Goal: Task Accomplishment & Management: Use online tool/utility

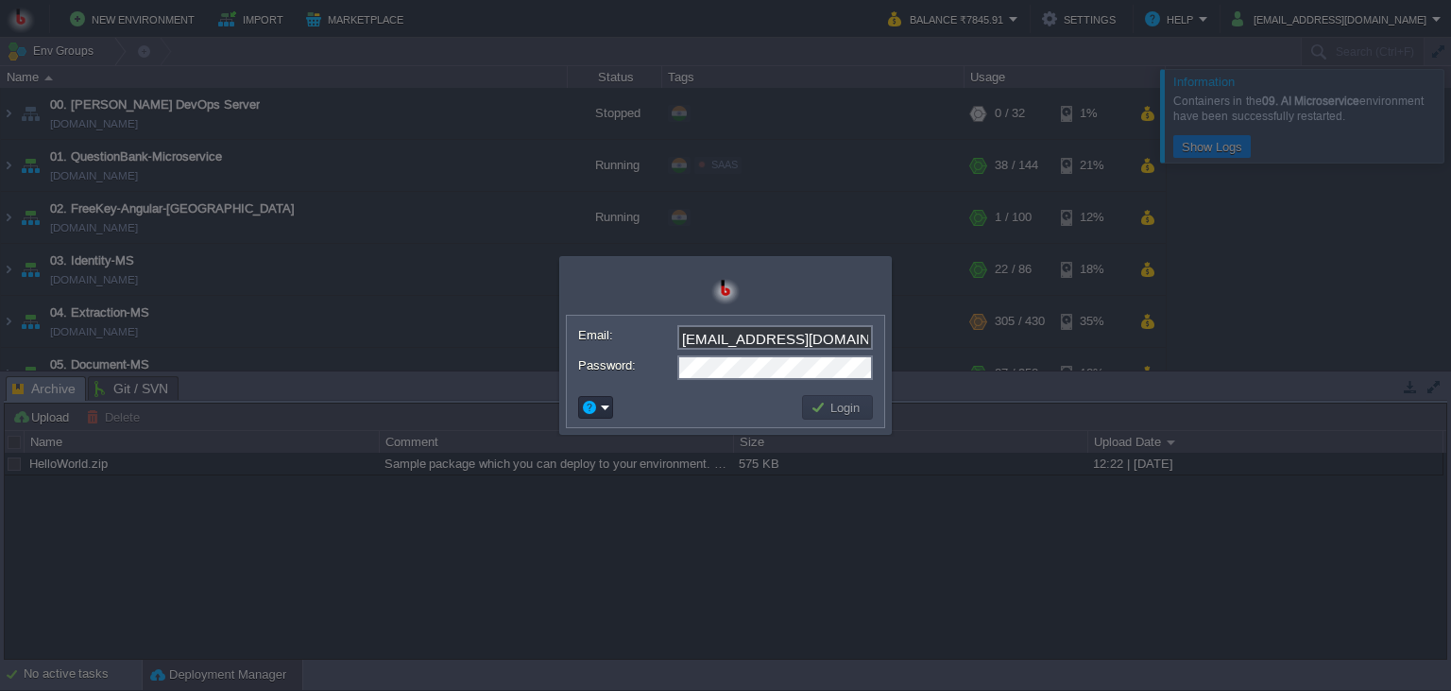
scroll to position [322, 0]
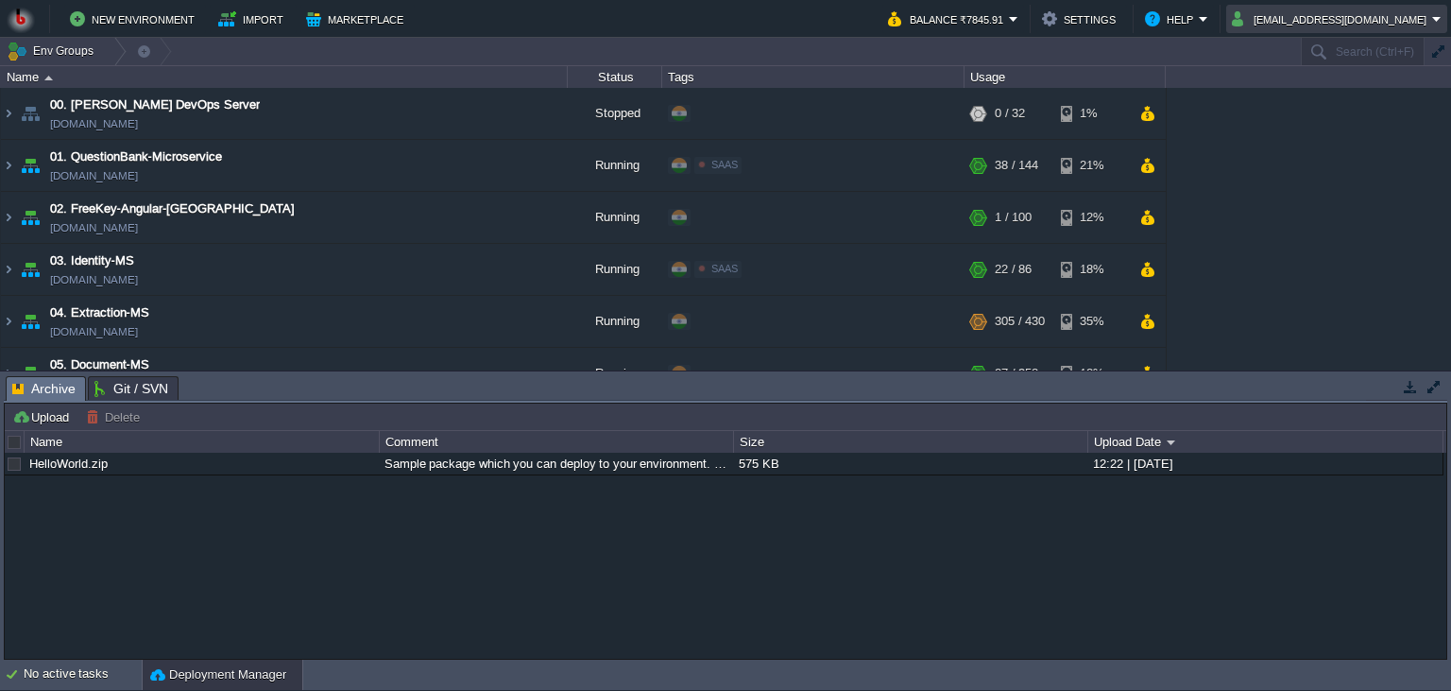
click at [1317, 27] on button "shiningstaramit@yahoo.com" at bounding box center [1332, 19] width 200 height 23
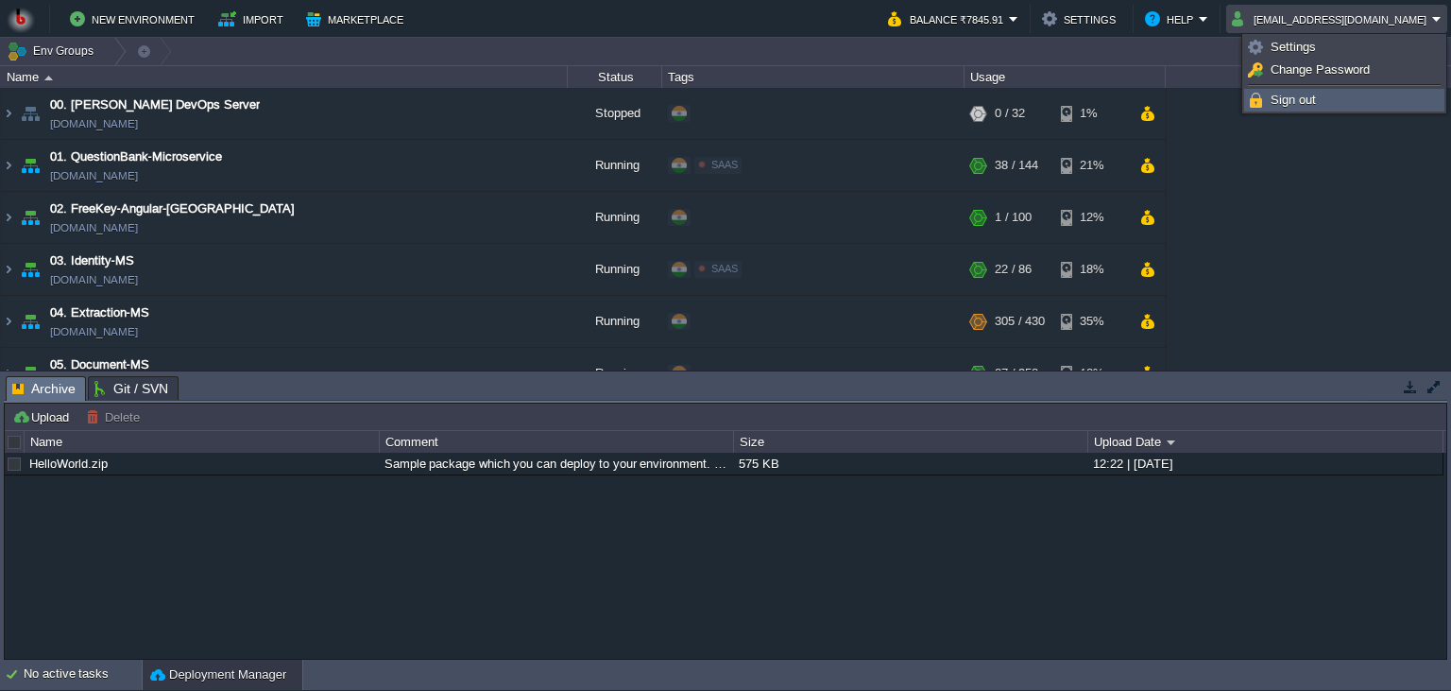
click at [1302, 97] on span "Sign out" at bounding box center [1293, 100] width 45 height 14
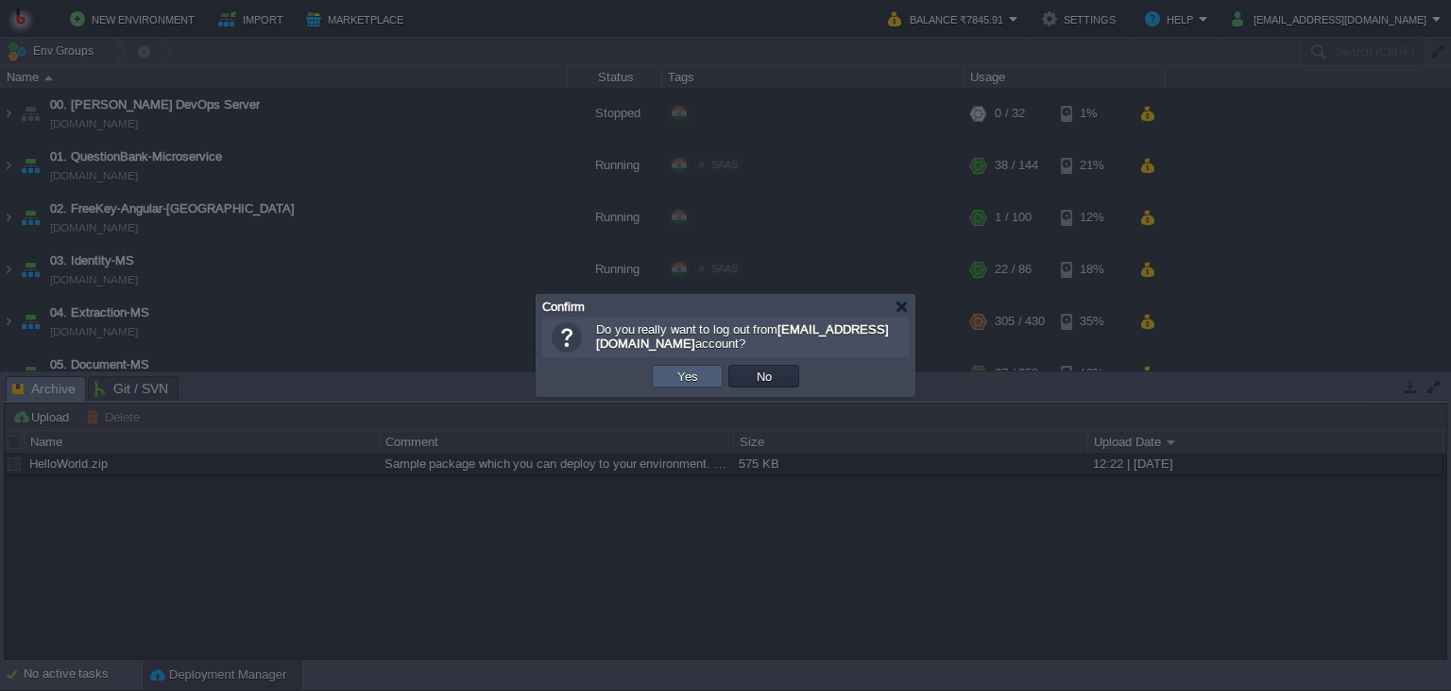
click at [686, 378] on button "Yes" at bounding box center [688, 375] width 32 height 17
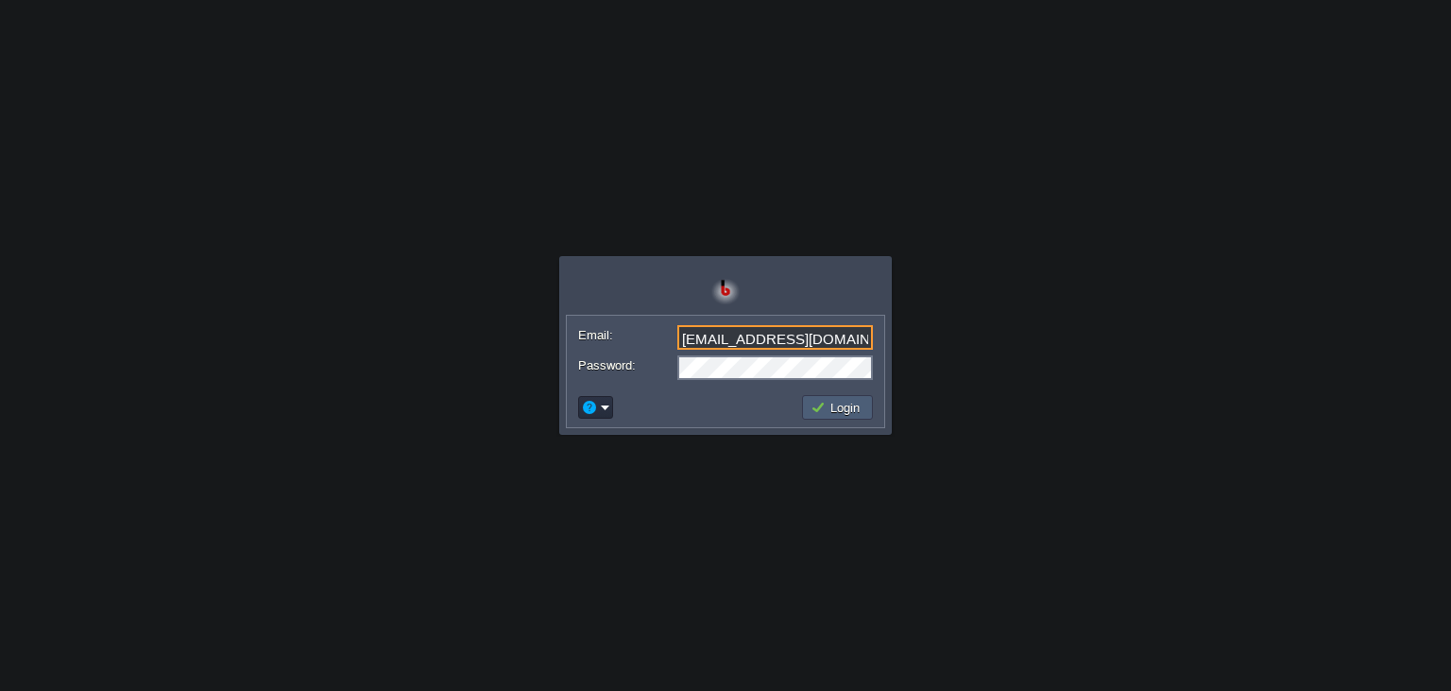
type input "[EMAIL_ADDRESS][DOMAIN_NAME]"
click at [824, 414] on button "Login" at bounding box center [838, 407] width 55 height 17
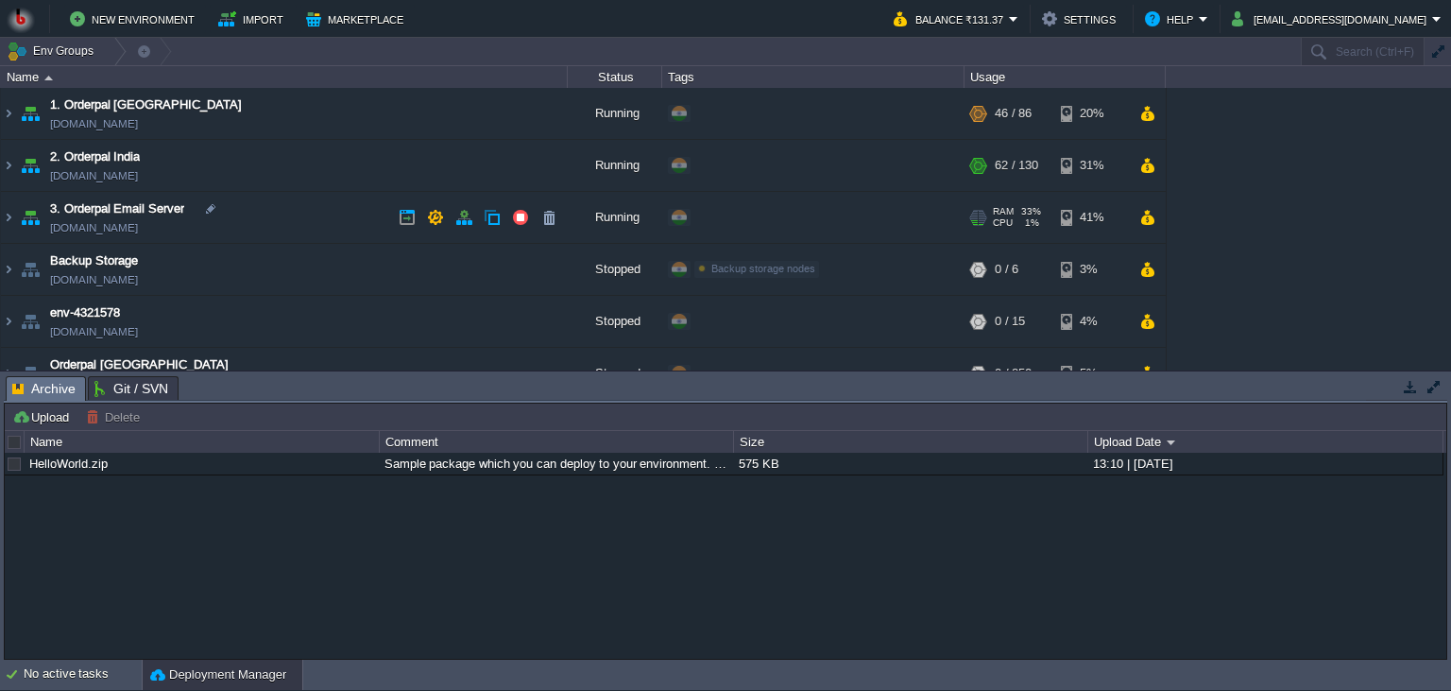
click at [294, 226] on td "3. Orderpal Email Server [DOMAIN_NAME]" at bounding box center [284, 218] width 567 height 52
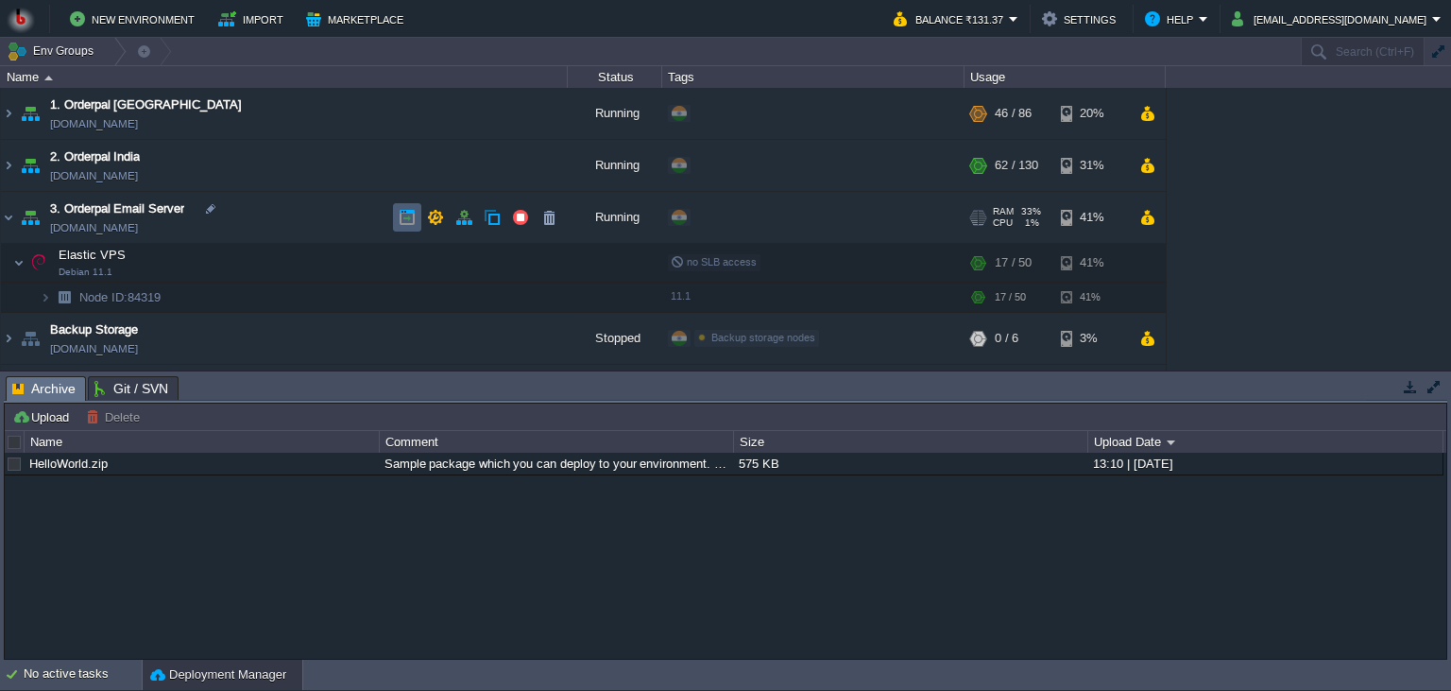
click at [395, 227] on td at bounding box center [407, 217] width 28 height 28
click at [406, 214] on button "button" at bounding box center [407, 217] width 17 height 17
click at [347, 271] on td at bounding box center [341, 262] width 28 height 28
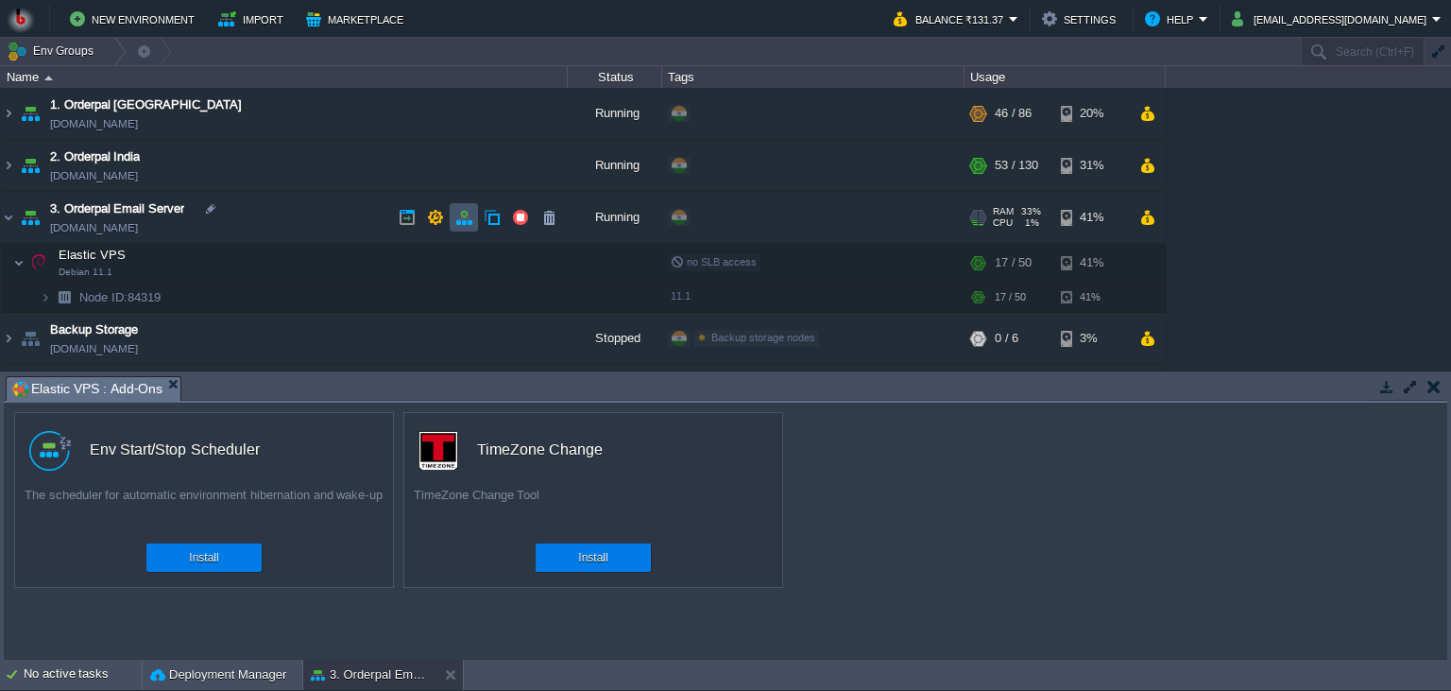
click at [457, 217] on button "button" at bounding box center [463, 217] width 17 height 17
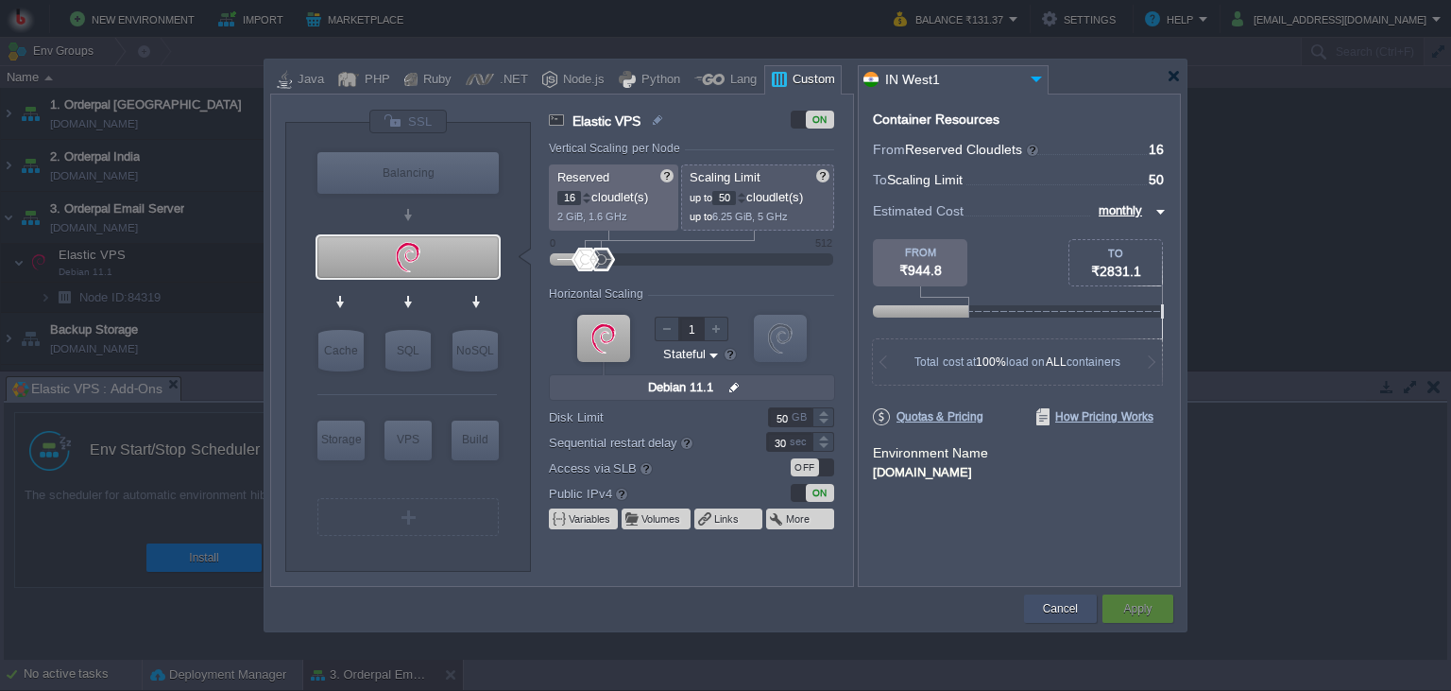
click at [1084, 608] on div "Cancel" at bounding box center [1060, 608] width 73 height 28
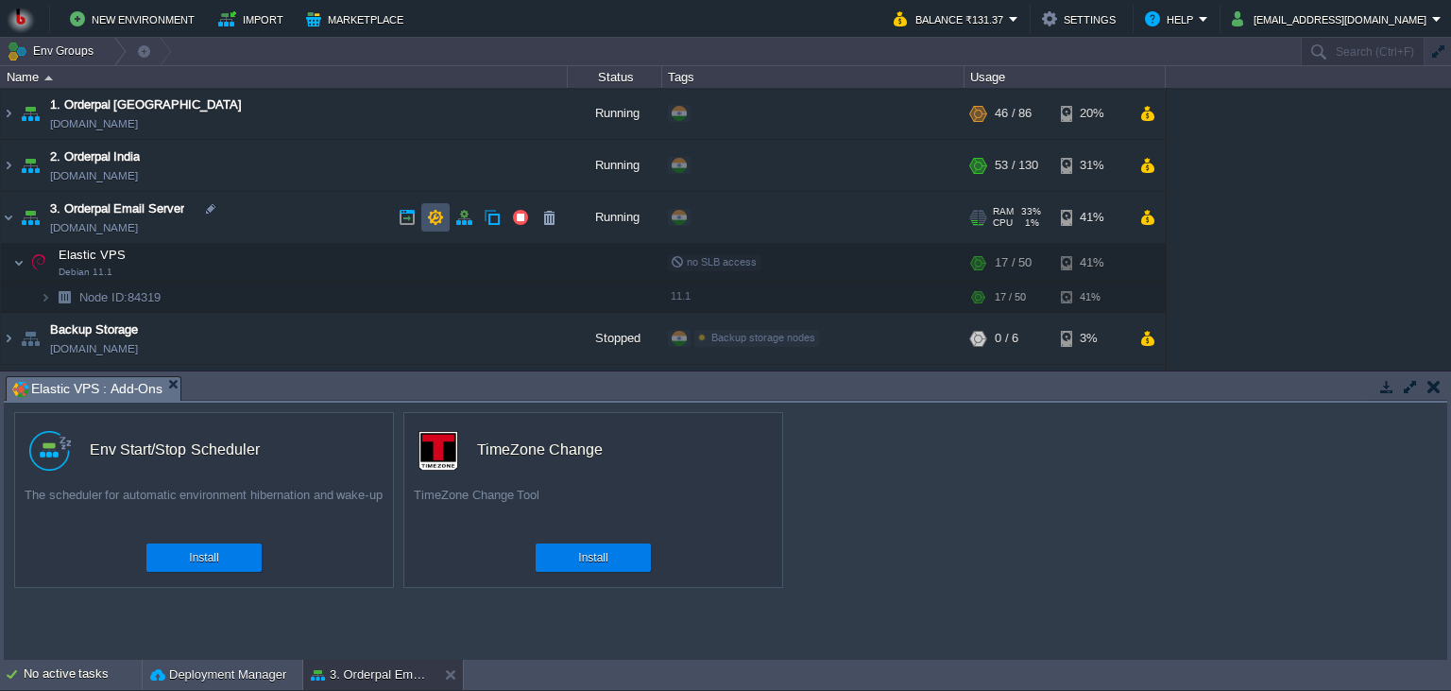
click at [429, 217] on button "button" at bounding box center [435, 217] width 17 height 17
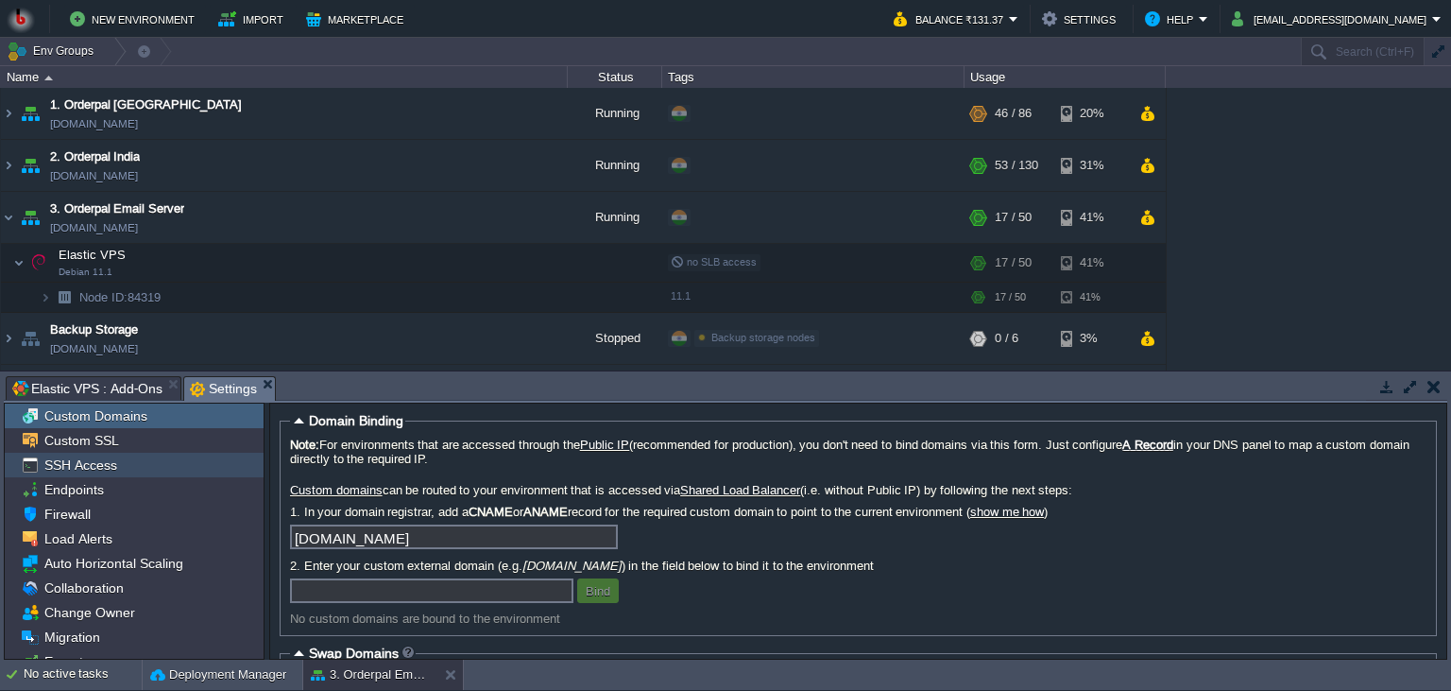
click at [145, 459] on div "SSH Access" at bounding box center [134, 465] width 259 height 25
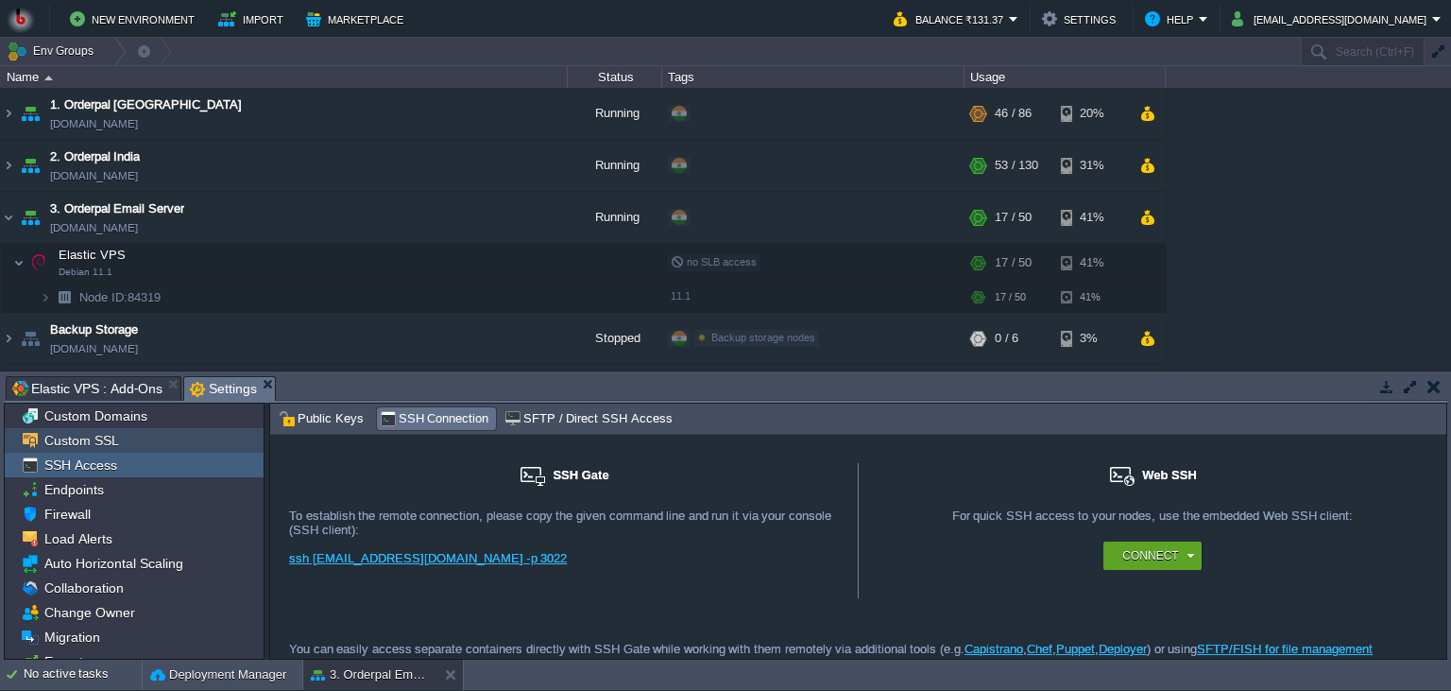
click at [153, 443] on div "Custom SSL" at bounding box center [134, 440] width 259 height 25
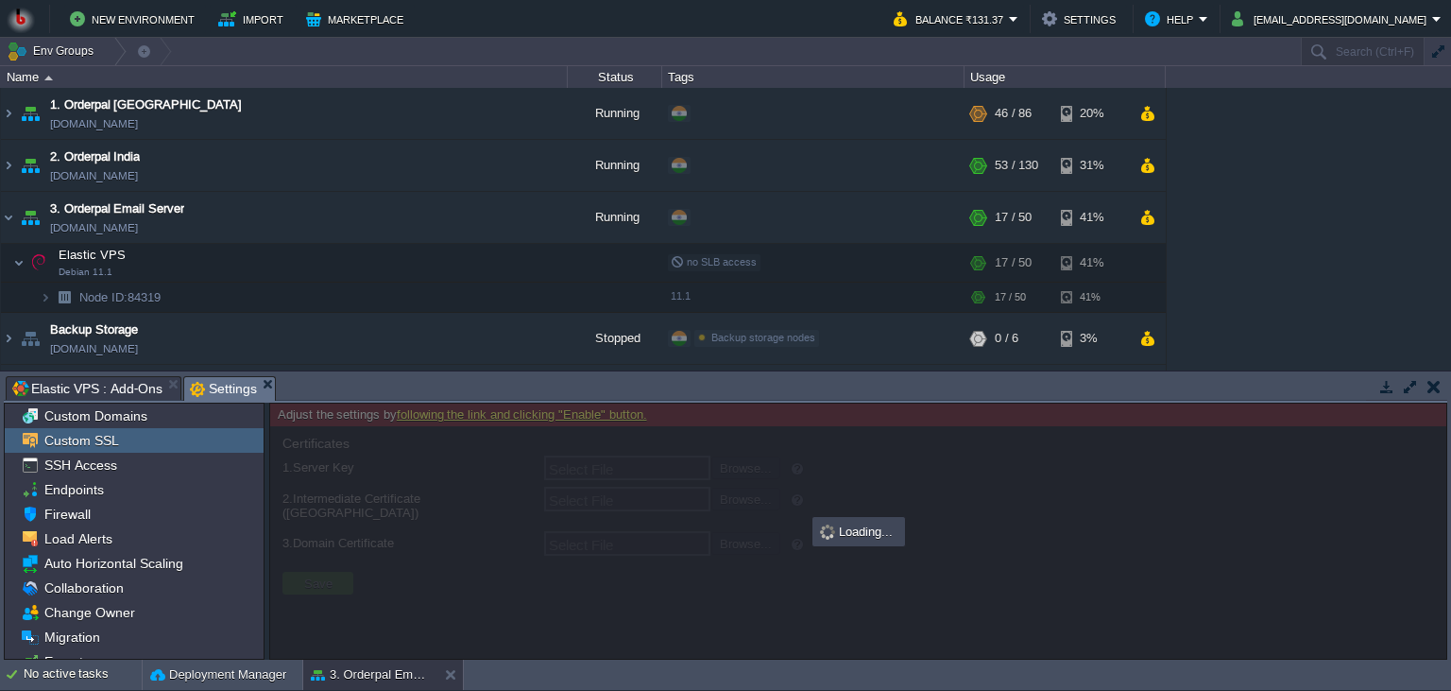
type input "Select File"
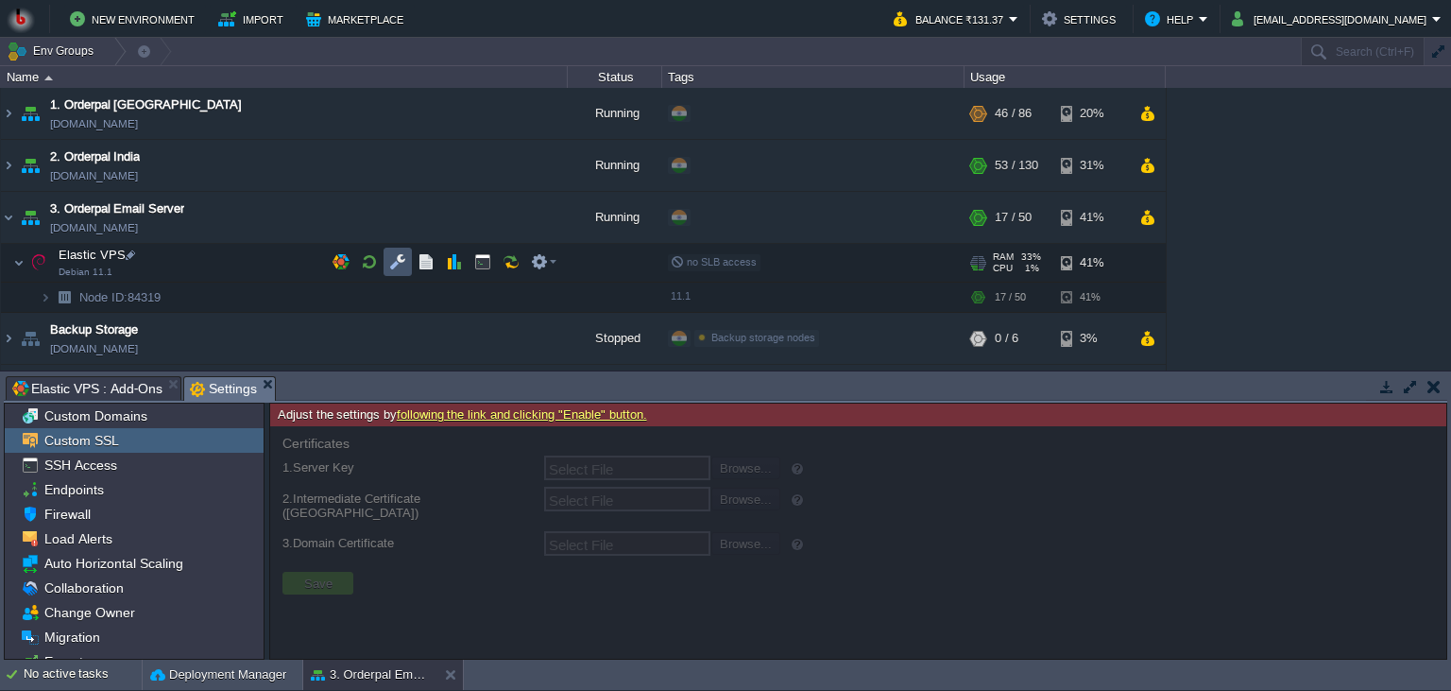
click at [392, 257] on button "button" at bounding box center [397, 261] width 17 height 17
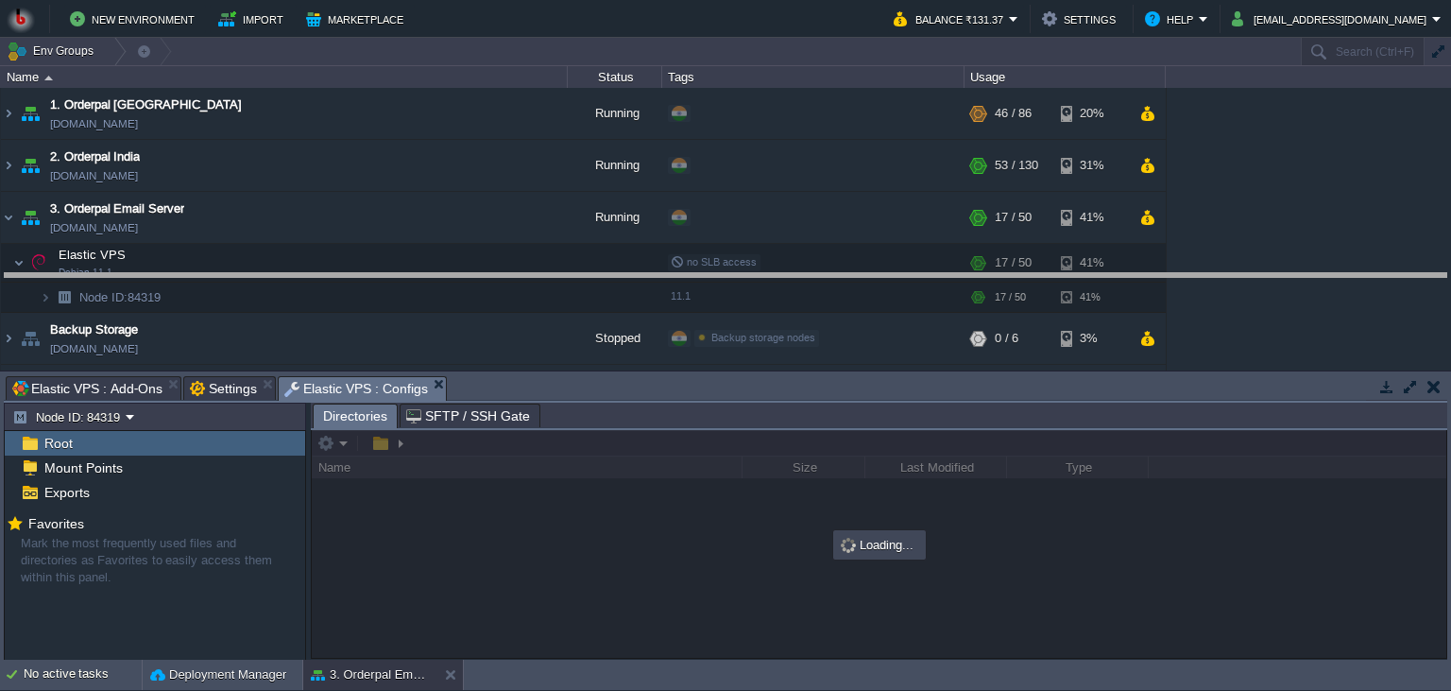
drag, startPoint x: 555, startPoint y: 385, endPoint x: 561, endPoint y: 290, distance: 94.6
click at [561, 282] on body "New Environment Import Marketplace Bonus ₹0.00 Upgrade Account Balance ₹131.37 …" at bounding box center [725, 345] width 1451 height 691
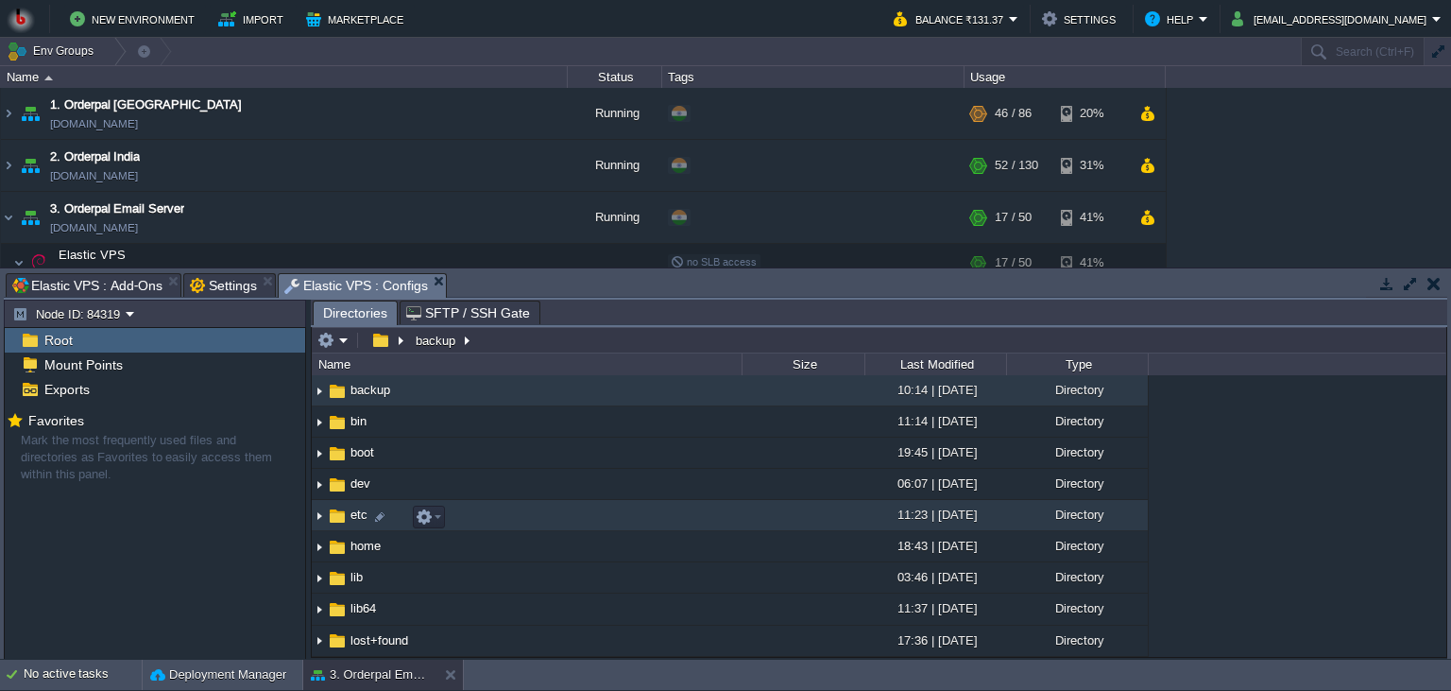
click at [631, 507] on td "etc" at bounding box center [527, 515] width 430 height 31
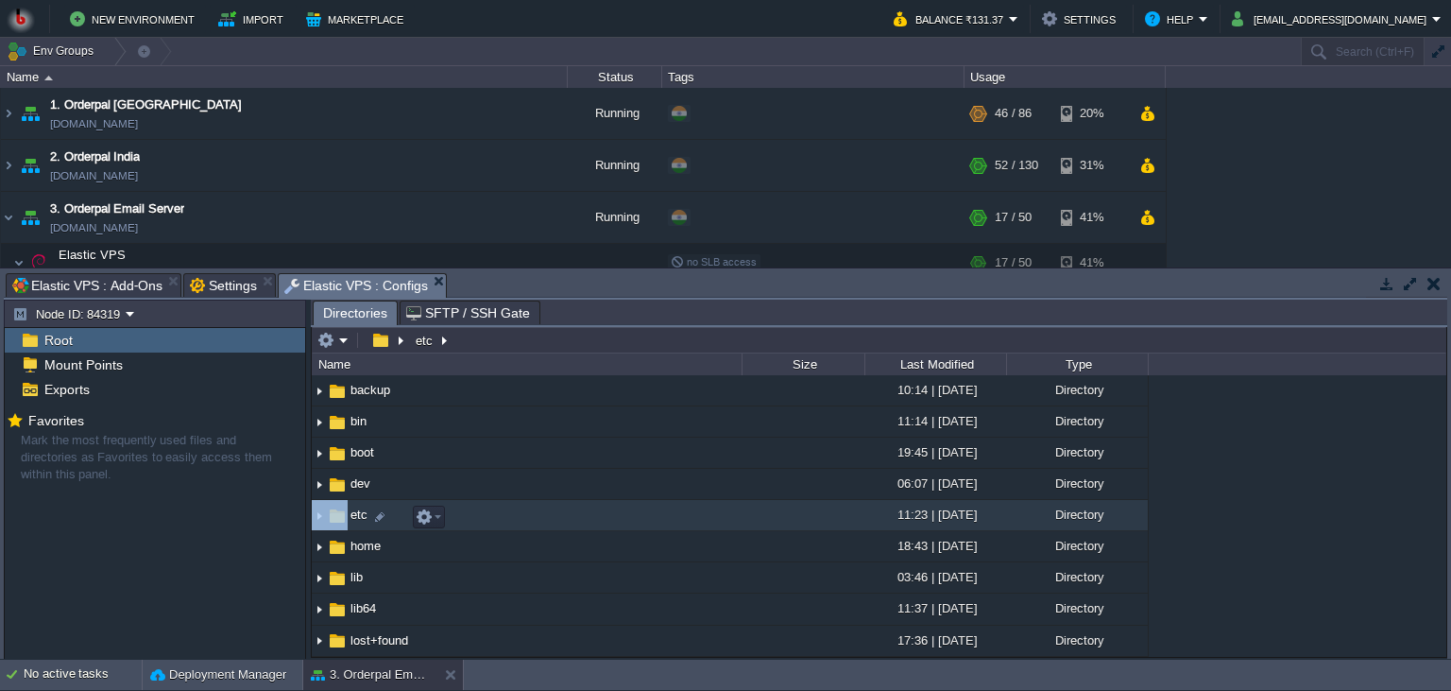
click at [631, 507] on td "etc" at bounding box center [527, 515] width 430 height 31
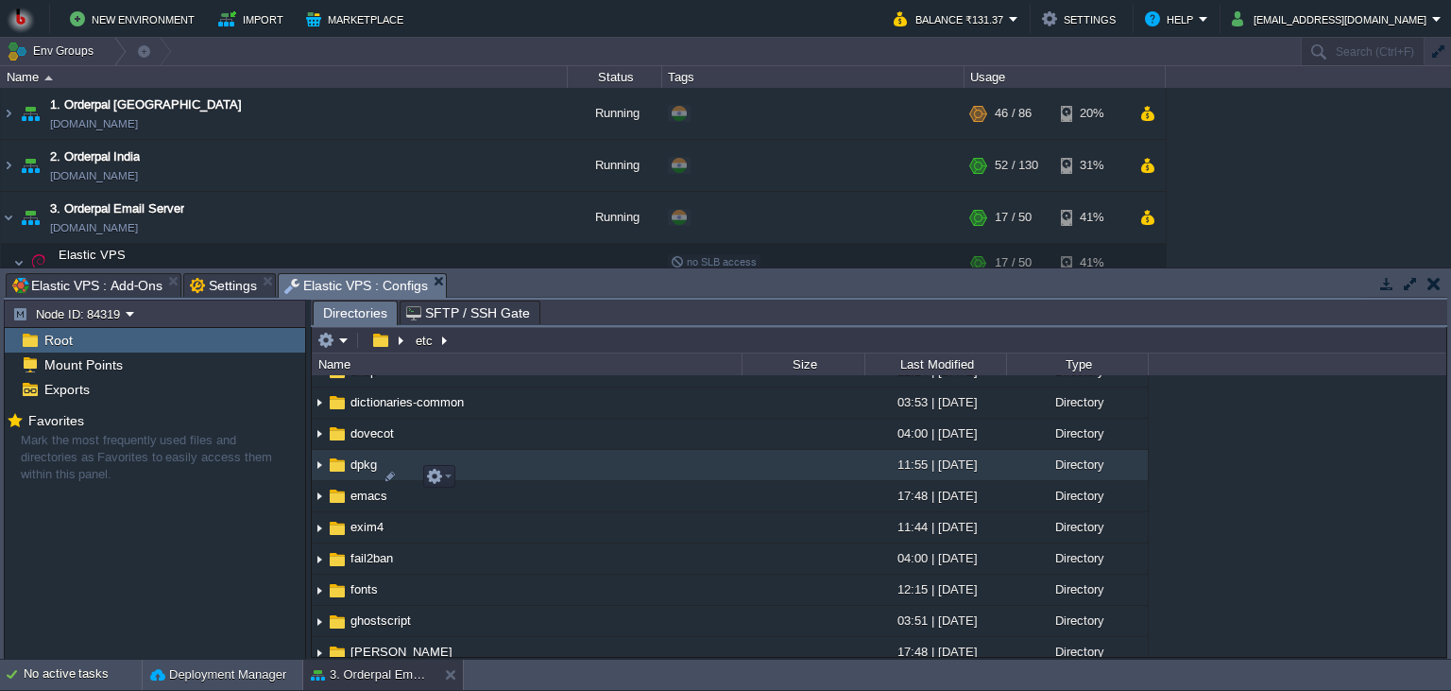
scroll to position [948, 0]
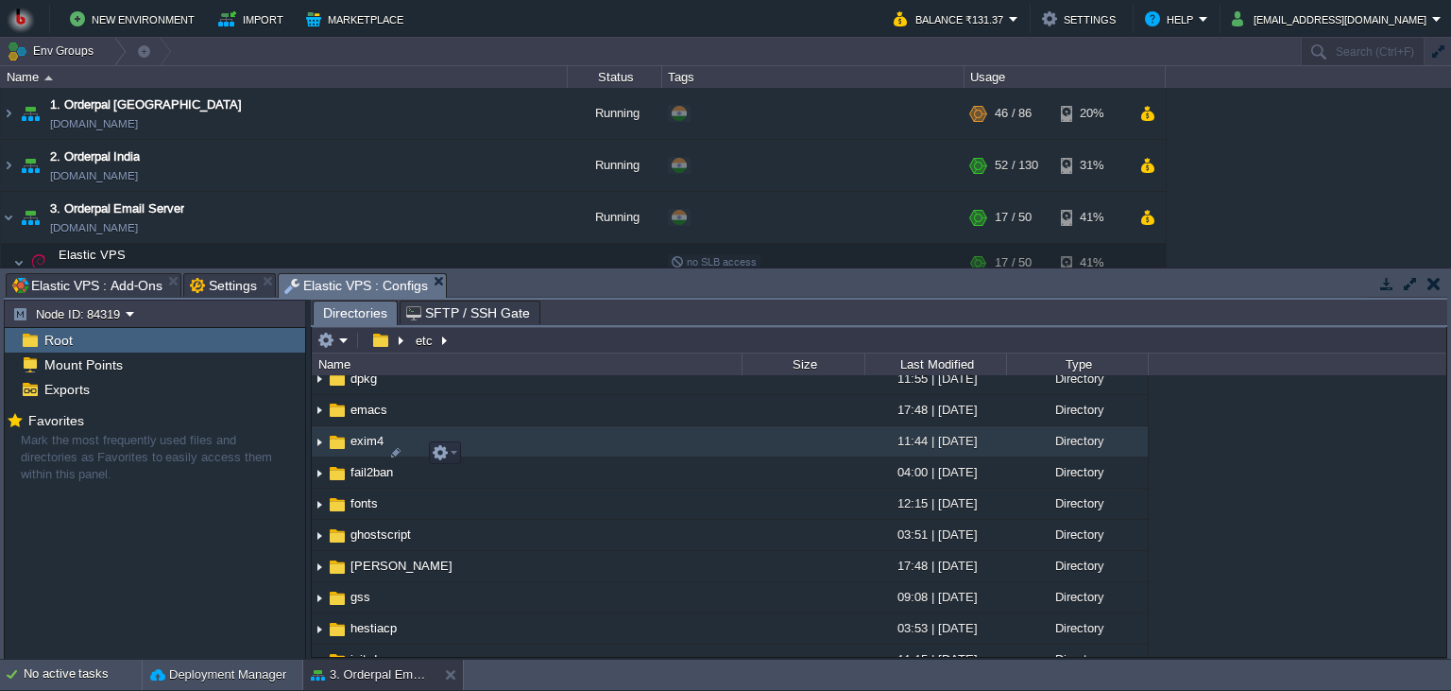
click at [607, 457] on td "exim4" at bounding box center [527, 441] width 430 height 31
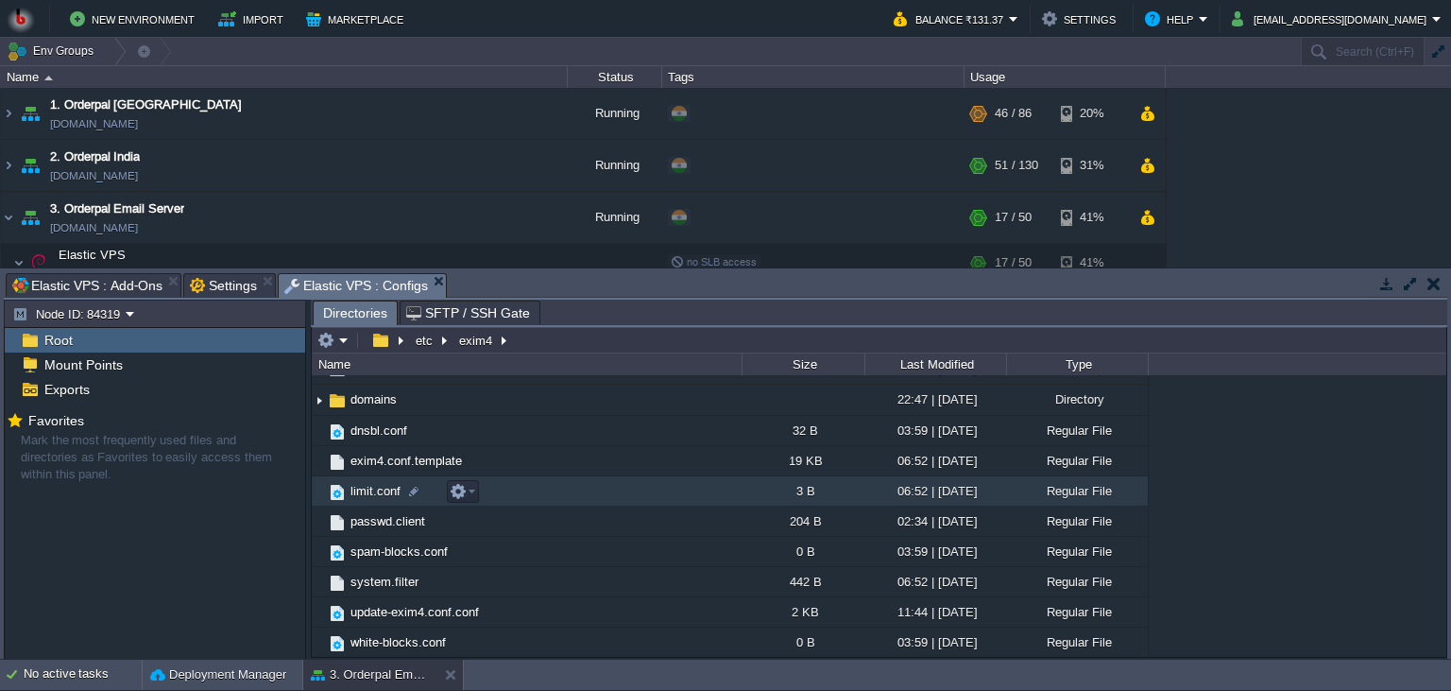
scroll to position [0, 0]
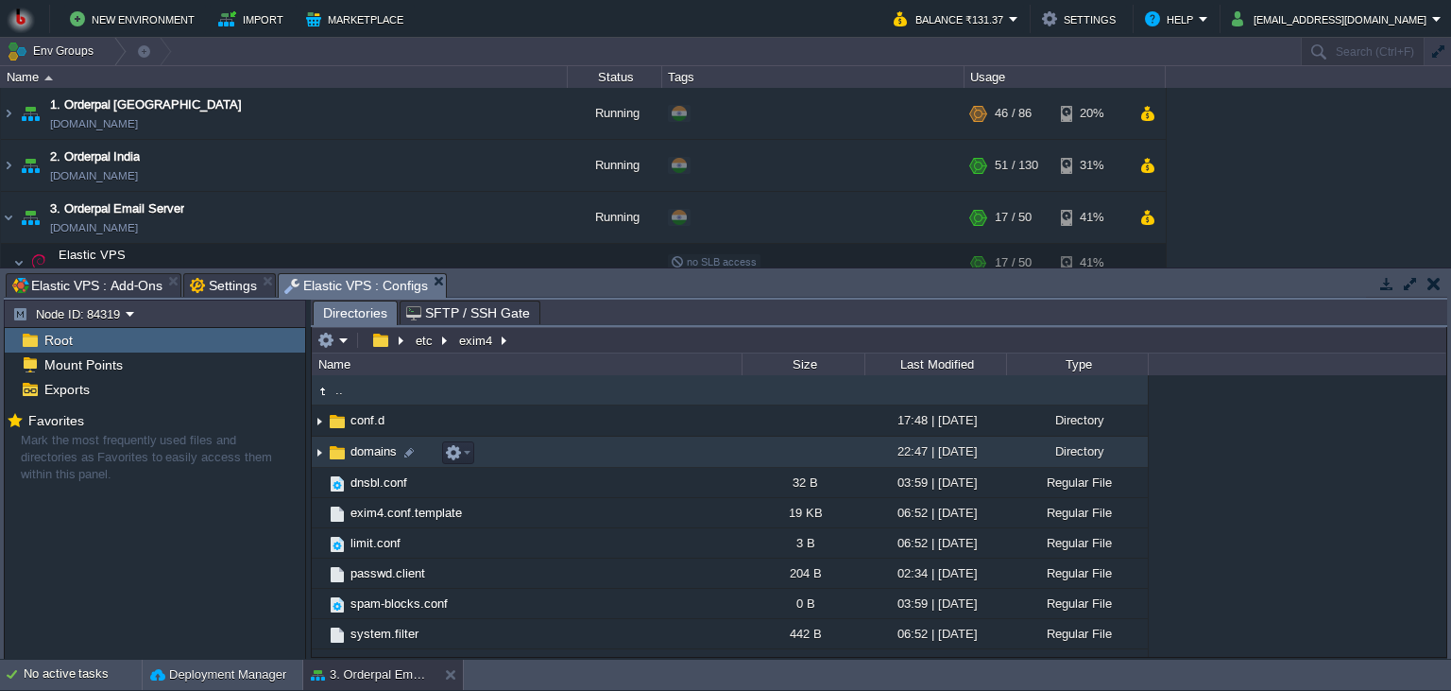
click at [600, 462] on td "domains" at bounding box center [527, 451] width 430 height 31
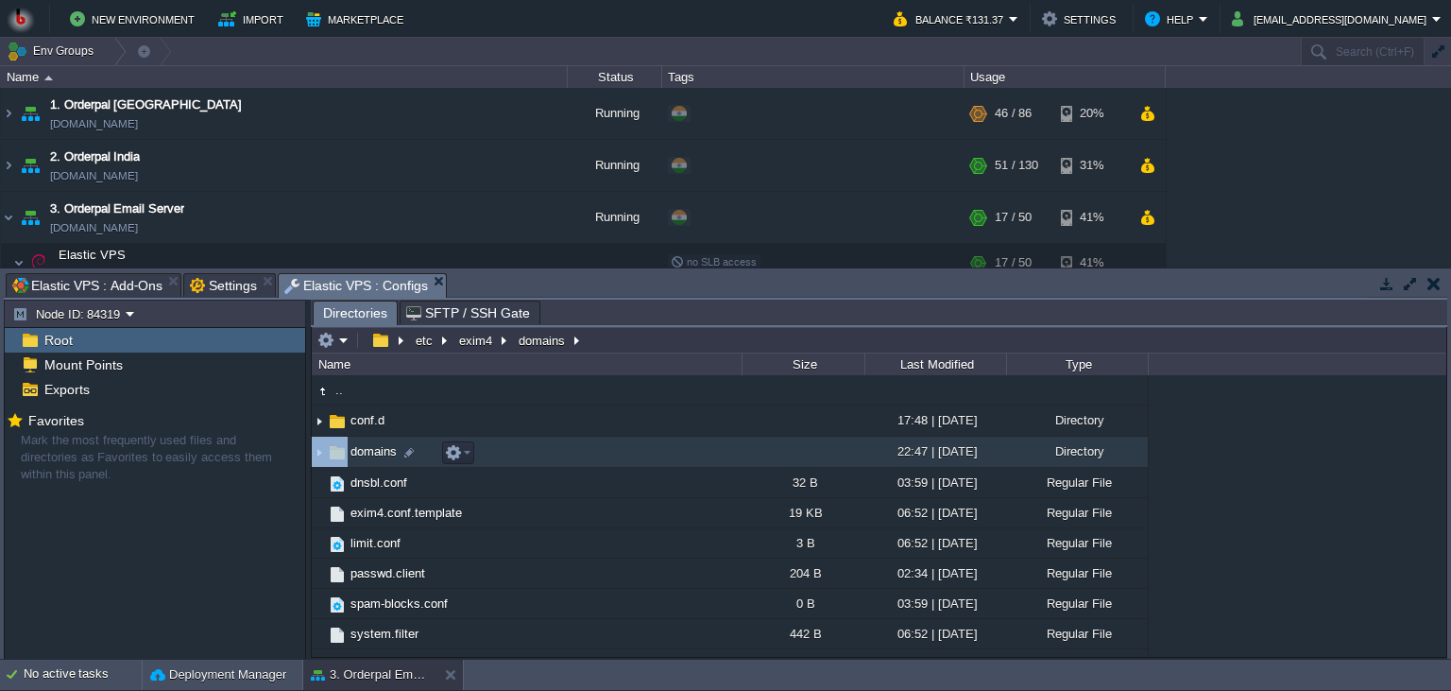
click at [600, 462] on td "domains" at bounding box center [527, 451] width 430 height 31
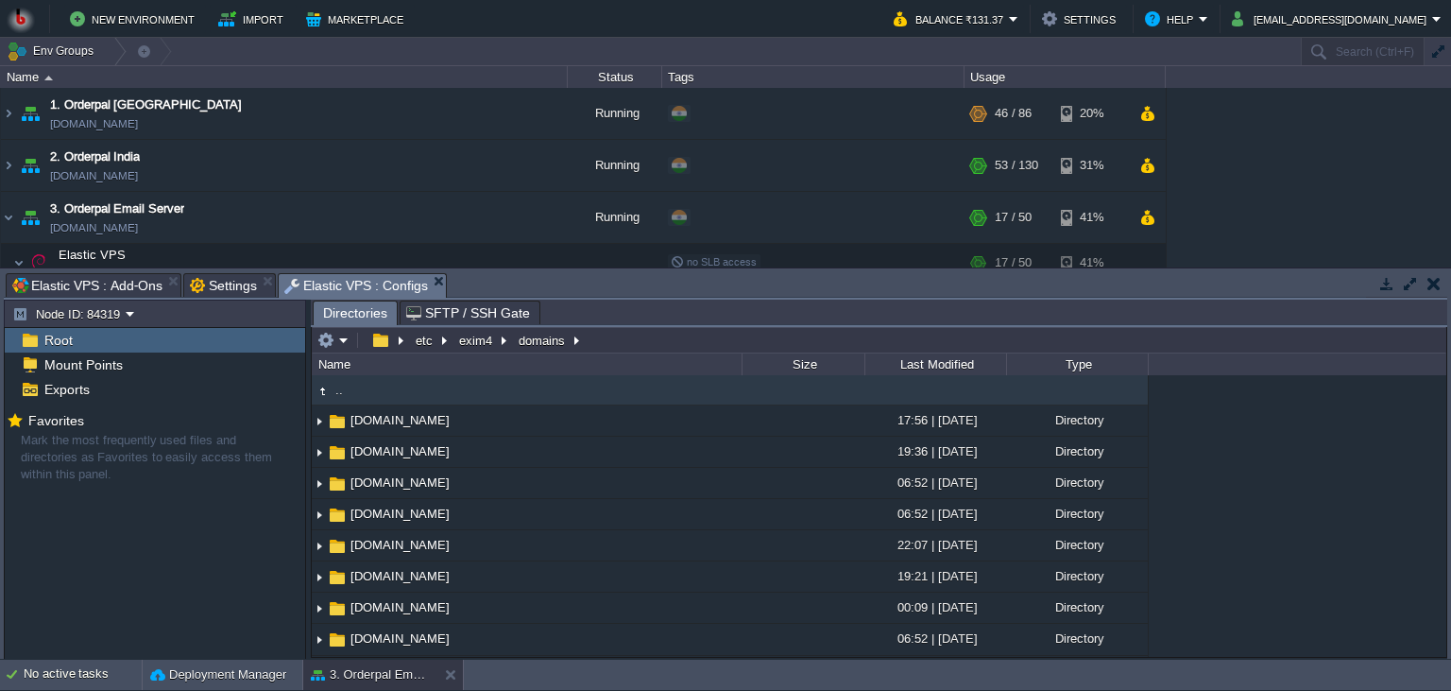
click at [475, 346] on button "exim4" at bounding box center [476, 340] width 41 height 17
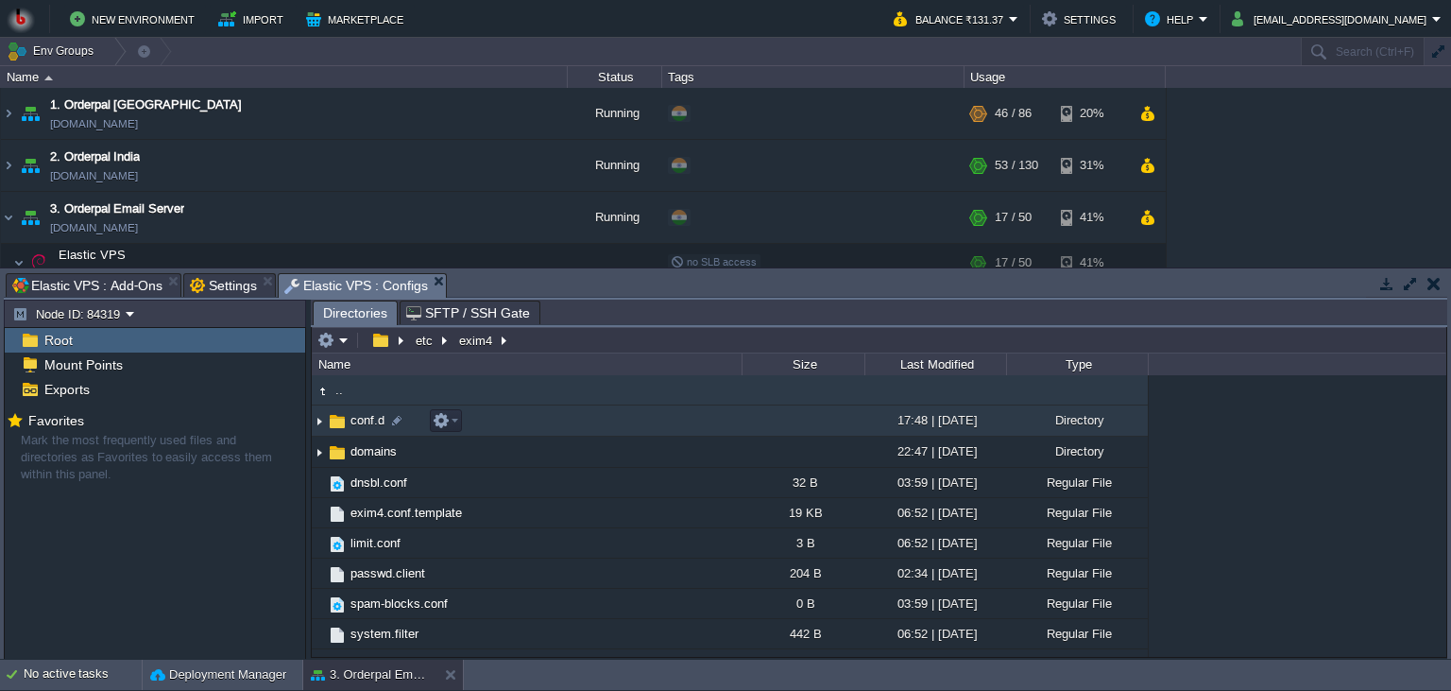
click at [591, 431] on td "conf.d" at bounding box center [527, 420] width 430 height 31
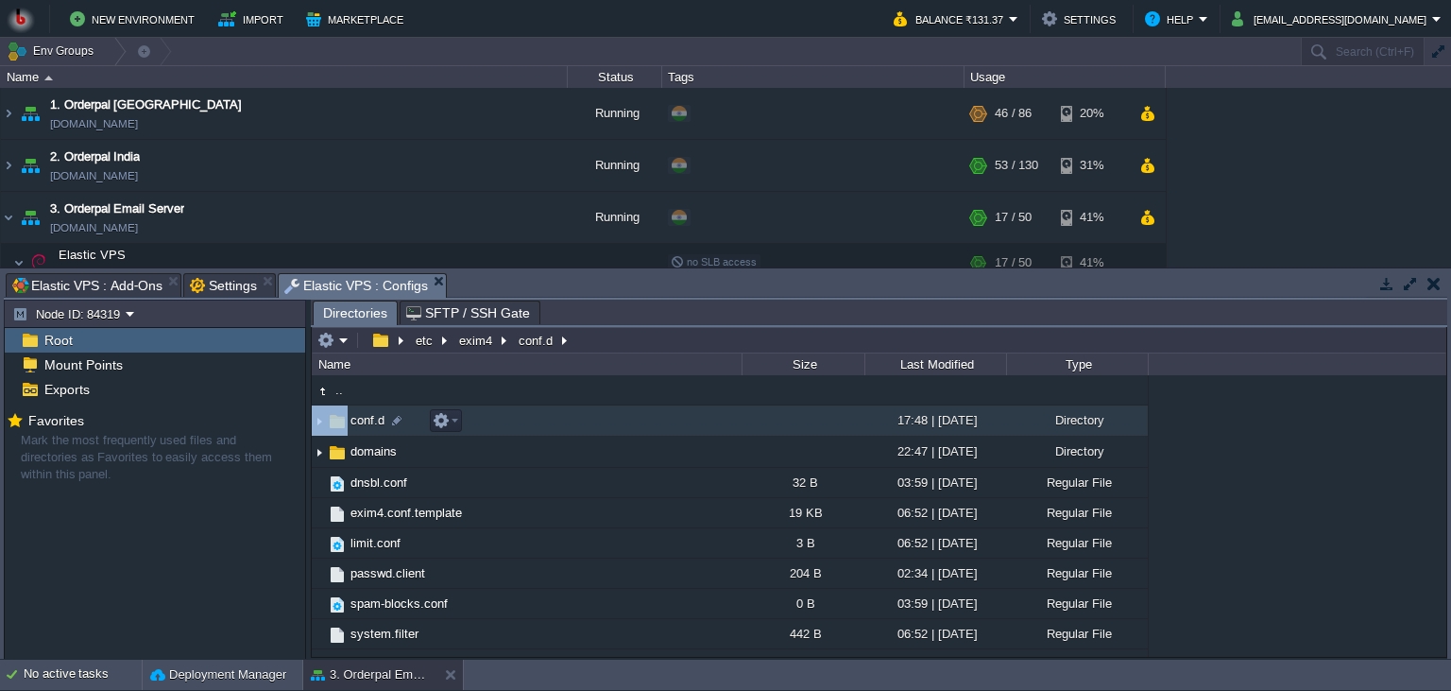
click at [591, 431] on td "conf.d" at bounding box center [527, 420] width 430 height 31
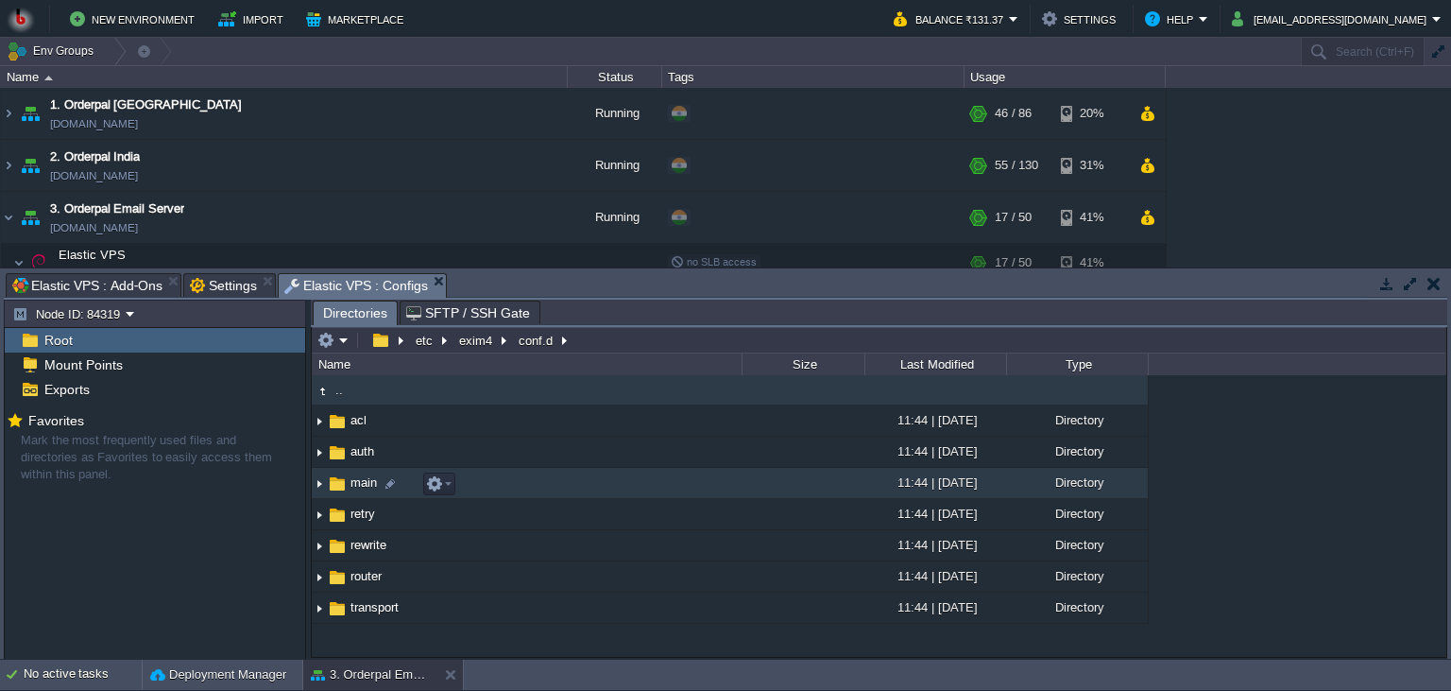
click at [658, 497] on td "main" at bounding box center [527, 483] width 430 height 31
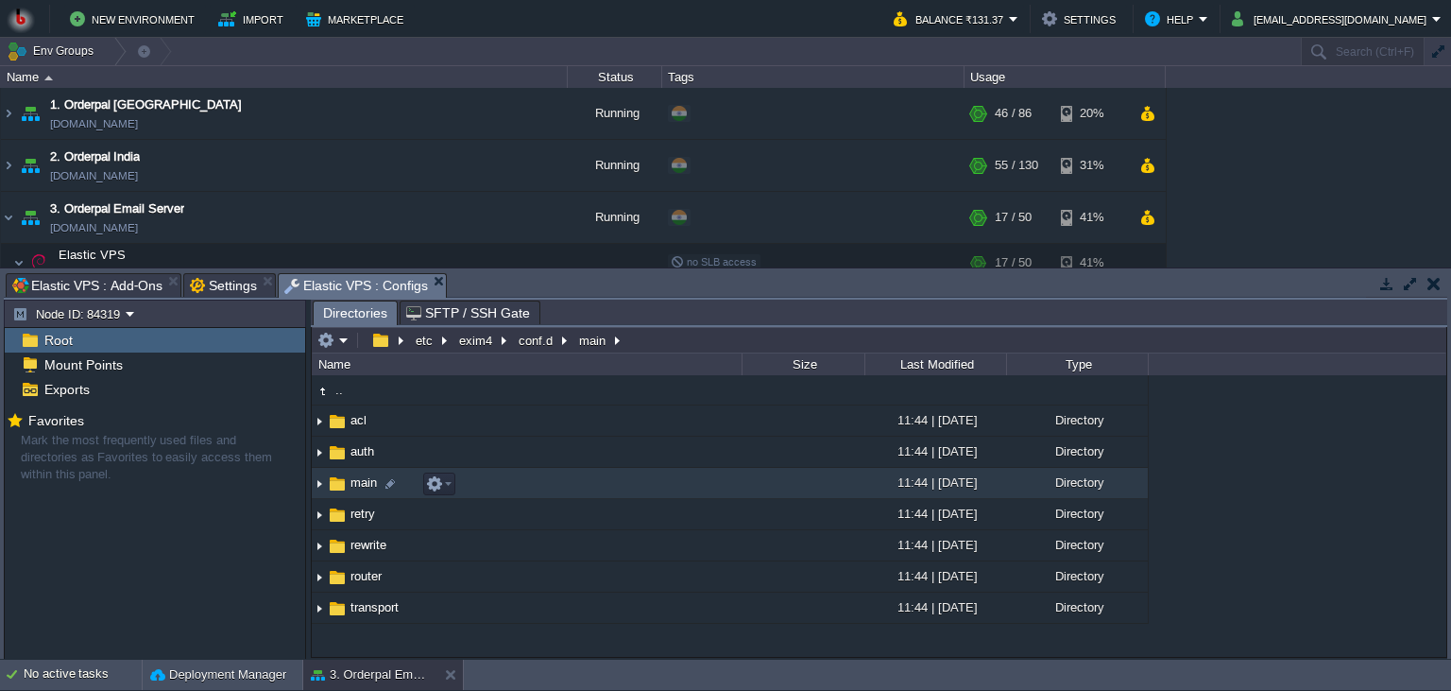
click at [658, 497] on td "main" at bounding box center [527, 483] width 430 height 31
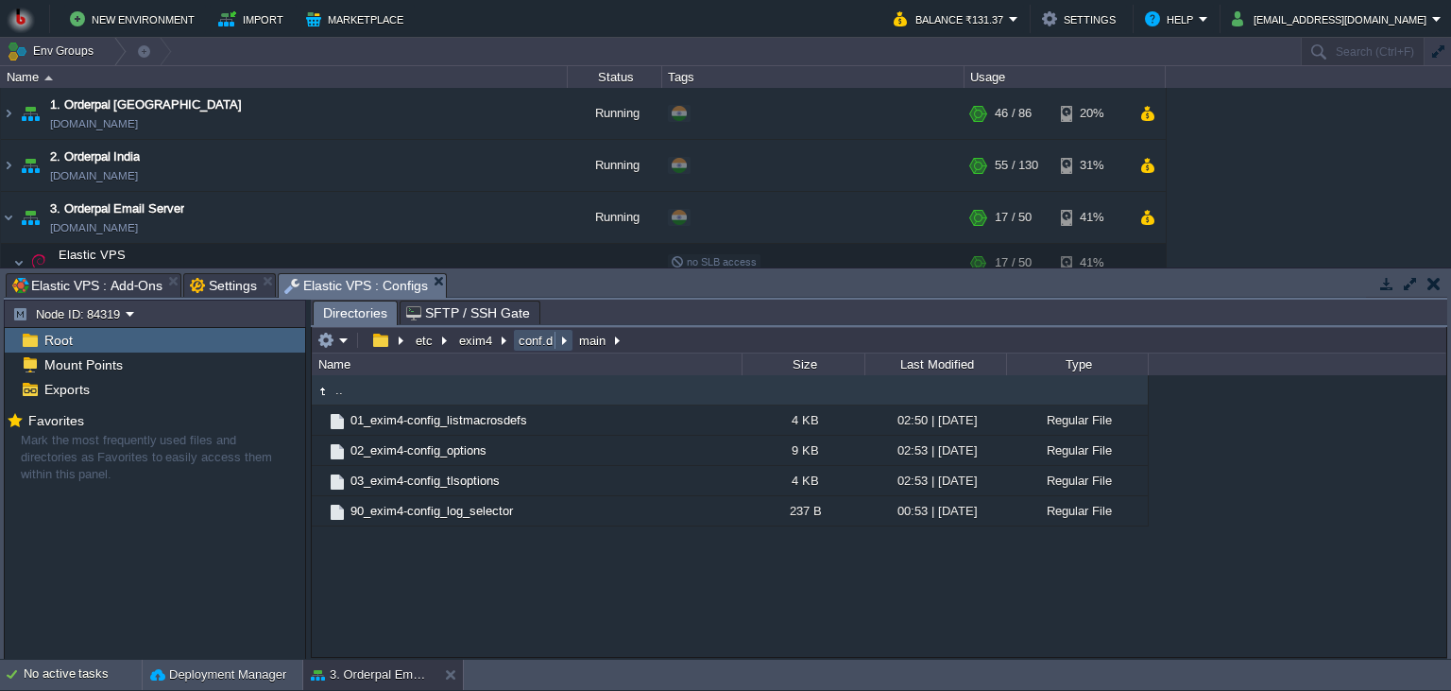
click at [532, 348] on button "conf.d" at bounding box center [537, 340] width 42 height 17
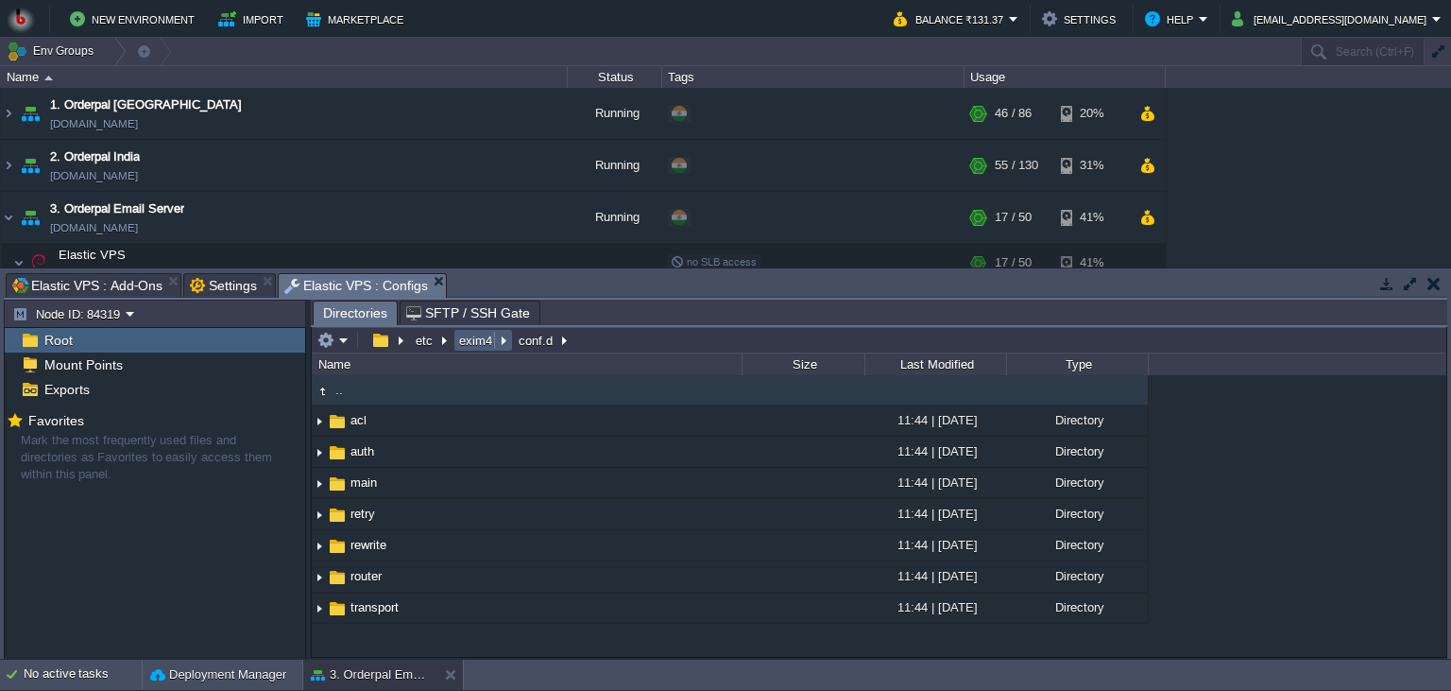
click at [468, 334] on button "exim4" at bounding box center [476, 340] width 41 height 17
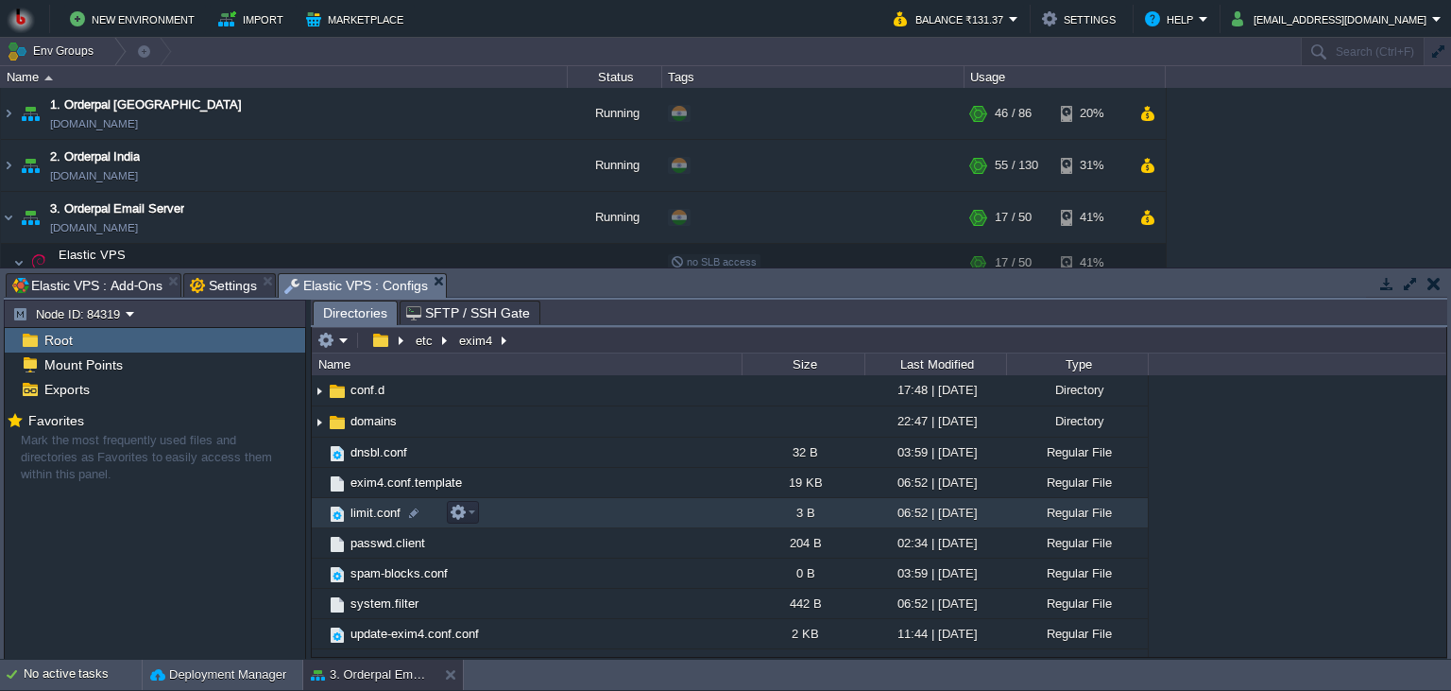
scroll to position [52, 0]
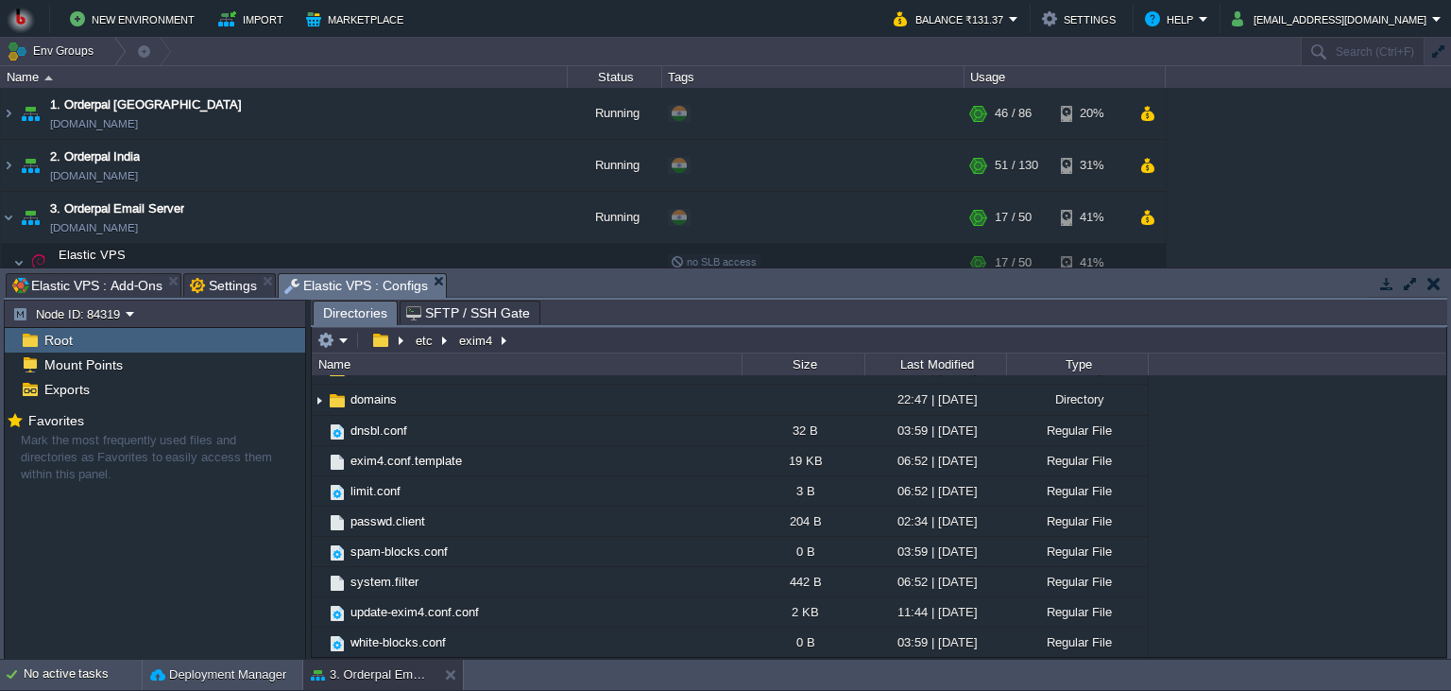
click at [419, 350] on td "etc" at bounding box center [431, 340] width 43 height 23
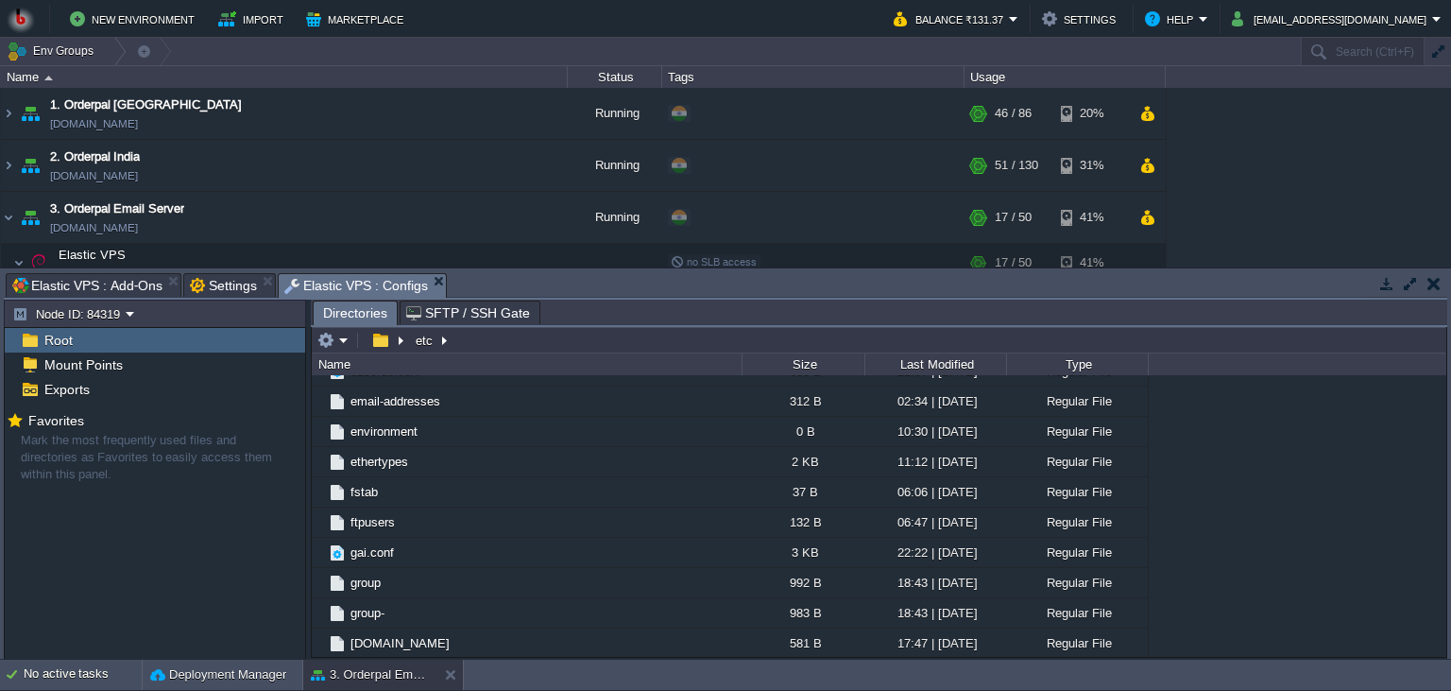
scroll to position [3532, 0]
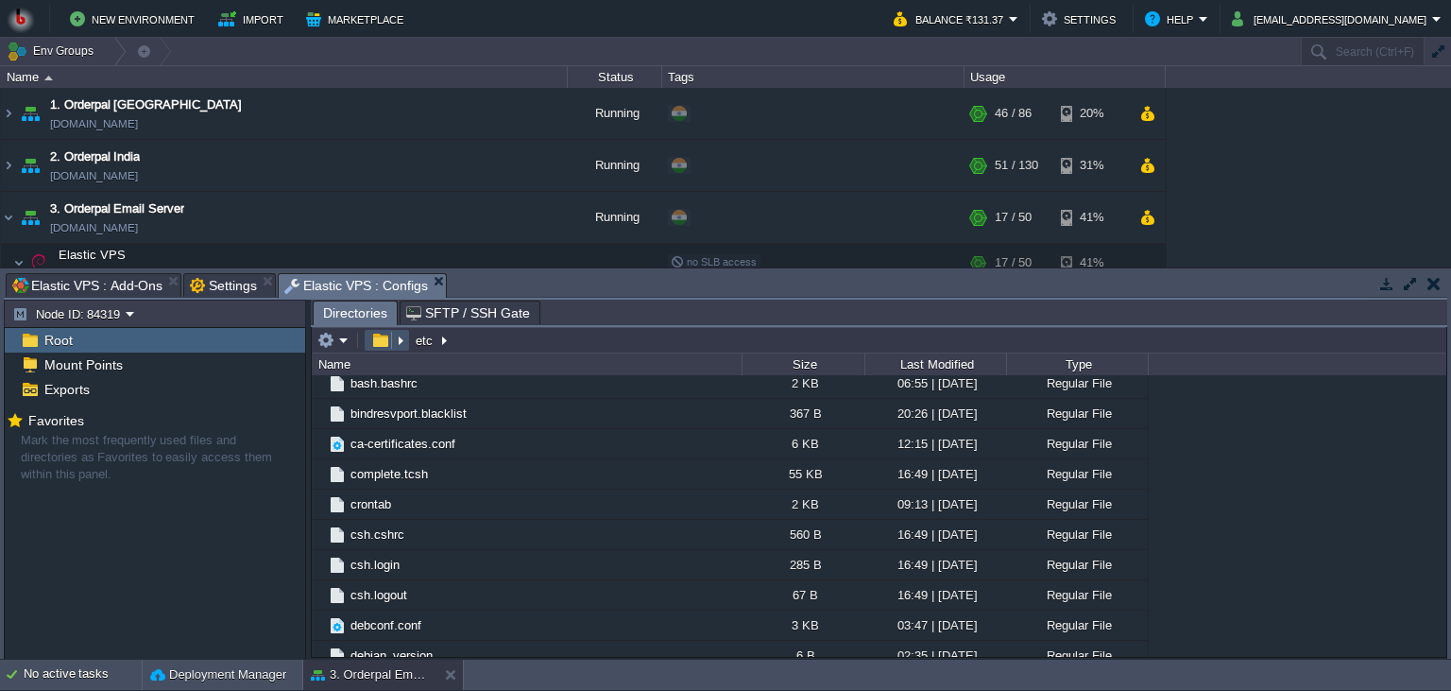
click at [380, 348] on button "button" at bounding box center [380, 340] width 27 height 17
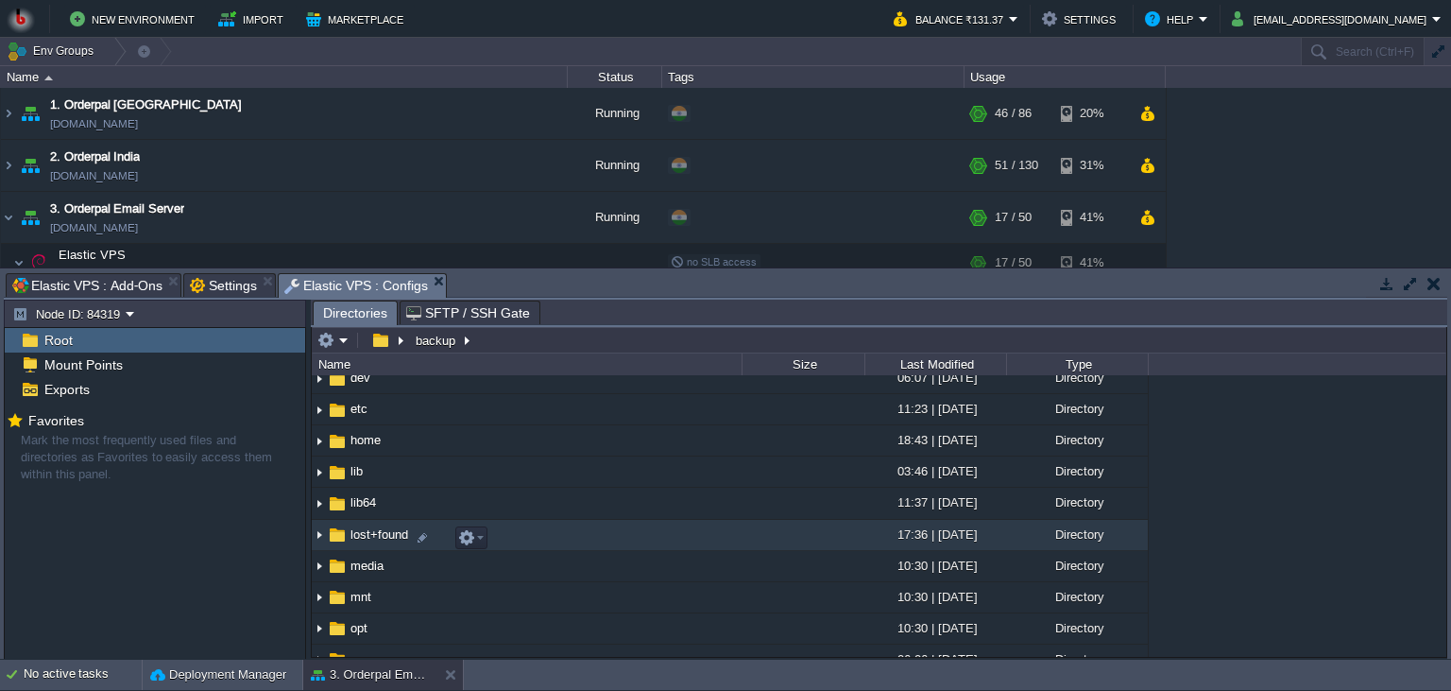
scroll to position [0, 0]
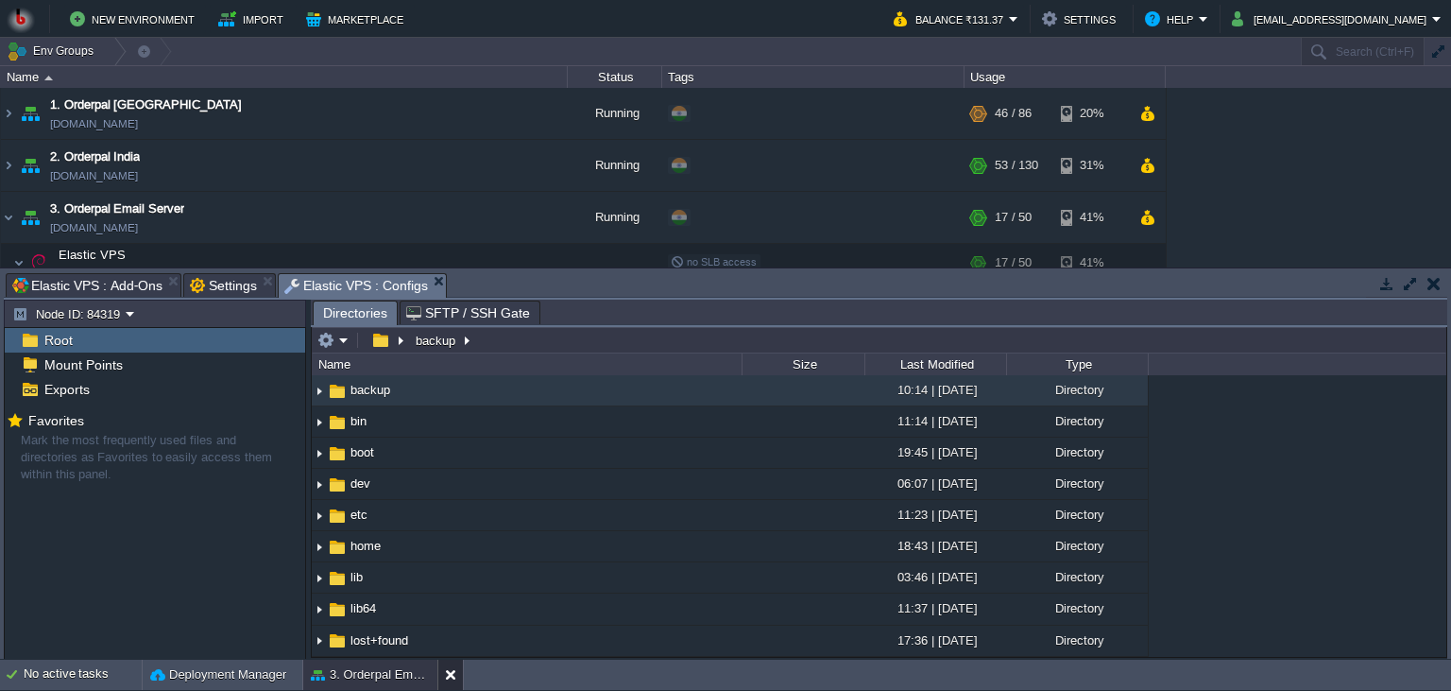
click at [444, 682] on div at bounding box center [450, 674] width 26 height 30
